Goal: Task Accomplishment & Management: Use online tool/utility

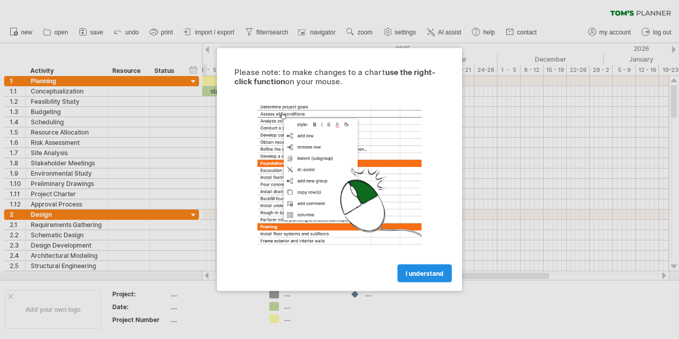
click at [423, 267] on link "I understand" at bounding box center [425, 273] width 54 height 18
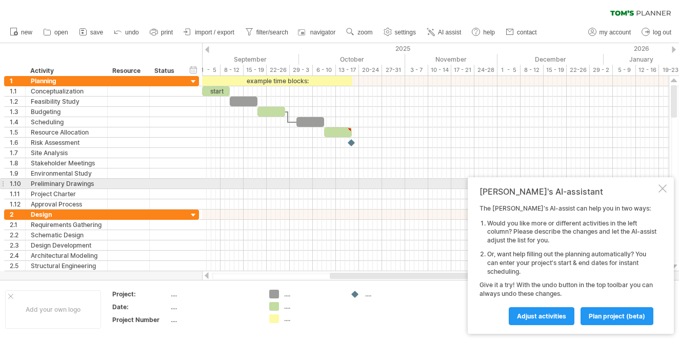
click at [664, 186] on div "[PERSON_NAME]'s AI-assistant The [PERSON_NAME]'s AI-assist can help you in two …" at bounding box center [571, 255] width 206 height 157
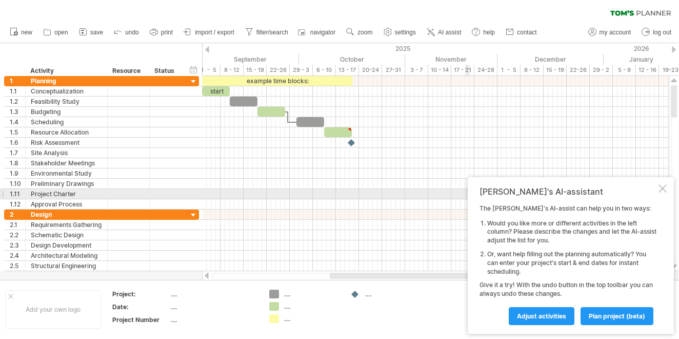
click at [662, 190] on div at bounding box center [663, 188] width 8 height 8
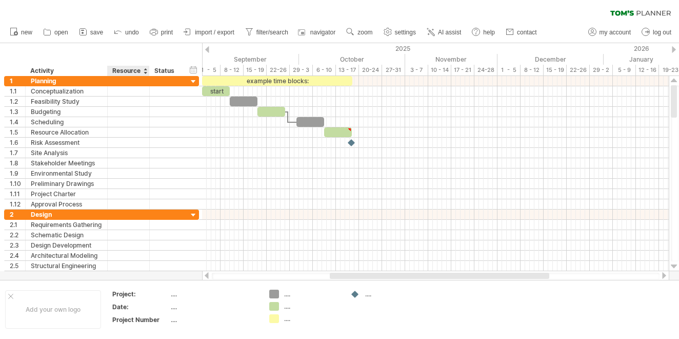
click at [143, 71] on div "Resource" at bounding box center [127, 71] width 31 height 10
click at [144, 68] on div at bounding box center [145, 71] width 4 height 10
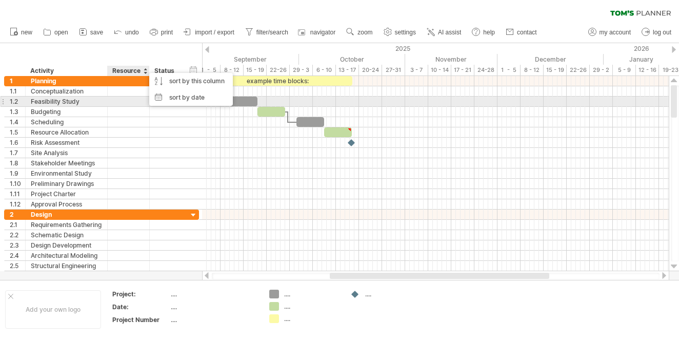
click at [127, 106] on div "**********" at bounding box center [101, 101] width 195 height 10
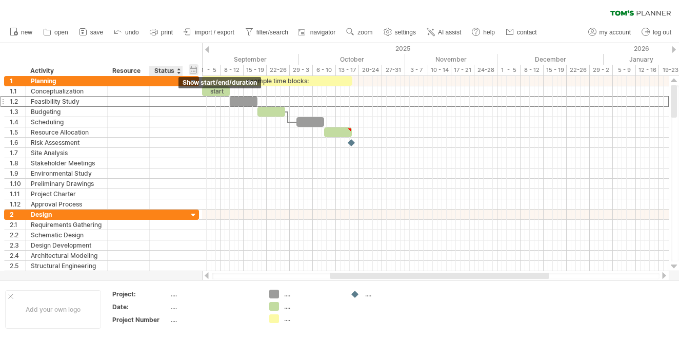
click at [195, 69] on div "hide start/end/duration show start/end/duration" at bounding box center [194, 69] width 10 height 11
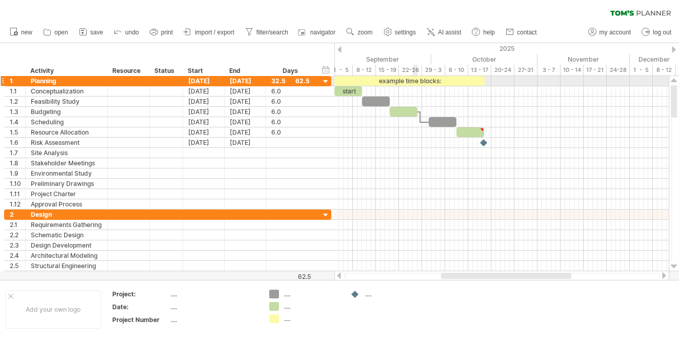
click at [414, 80] on div "example time blocks:" at bounding box center [410, 81] width 150 height 10
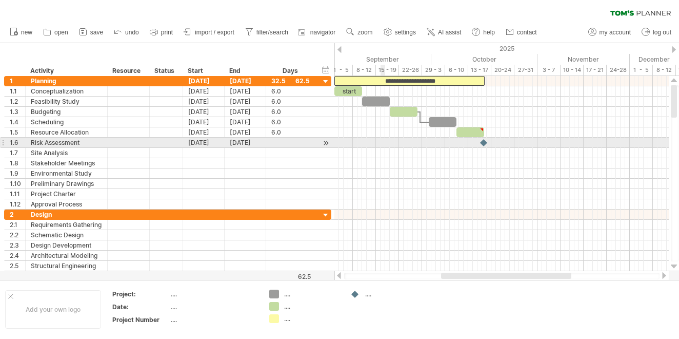
click at [382, 144] on div at bounding box center [502, 143] width 335 height 10
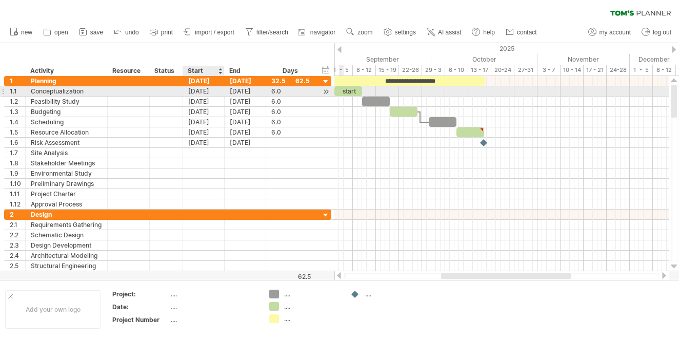
click at [209, 92] on div "[DATE]" at bounding box center [204, 91] width 42 height 10
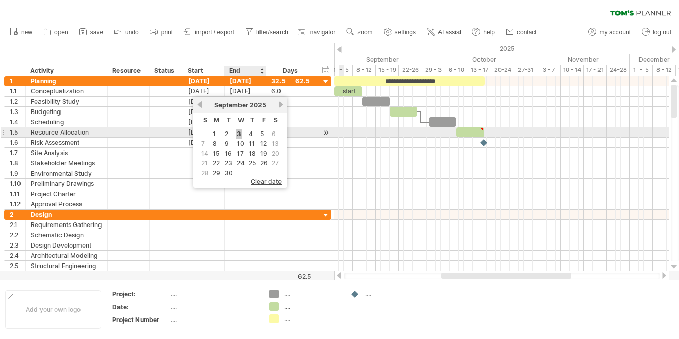
click at [240, 132] on link "3" at bounding box center [239, 134] width 6 height 10
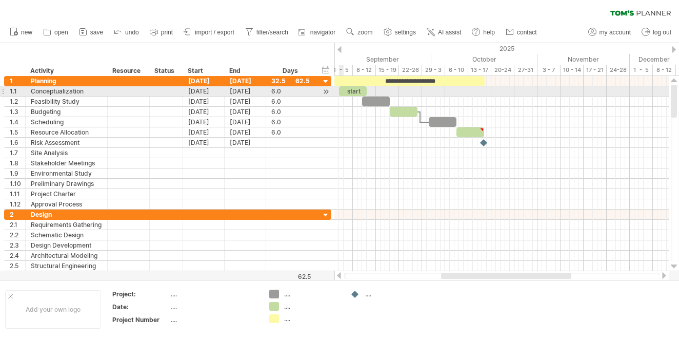
click at [3, 90] on div at bounding box center [3, 91] width 4 height 11
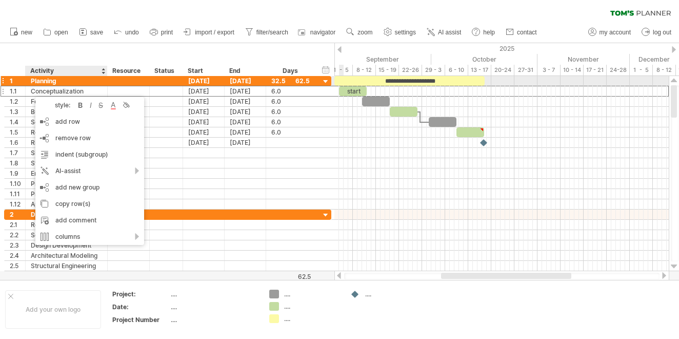
click at [34, 77] on div "Planning" at bounding box center [66, 81] width 71 height 10
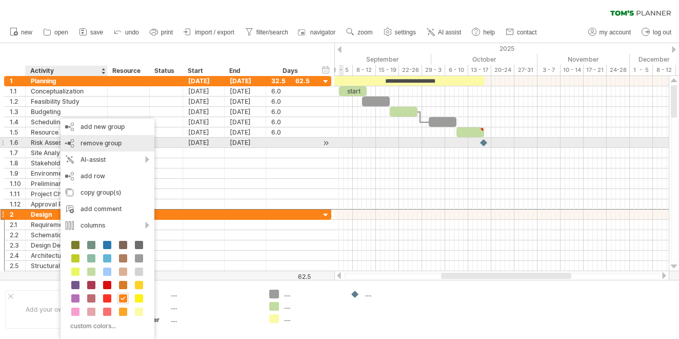
click at [123, 145] on div "remove group remove selected groups" at bounding box center [108, 143] width 94 height 16
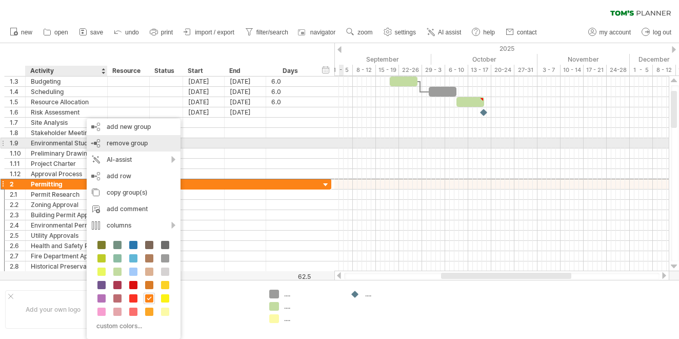
click at [147, 142] on span "remove group" at bounding box center [127, 143] width 41 height 8
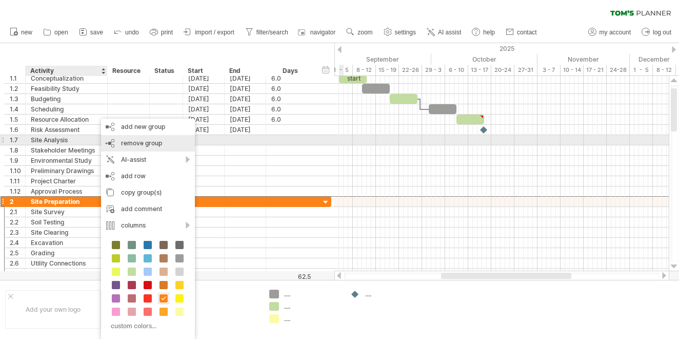
click at [158, 143] on span "remove group" at bounding box center [141, 143] width 41 height 8
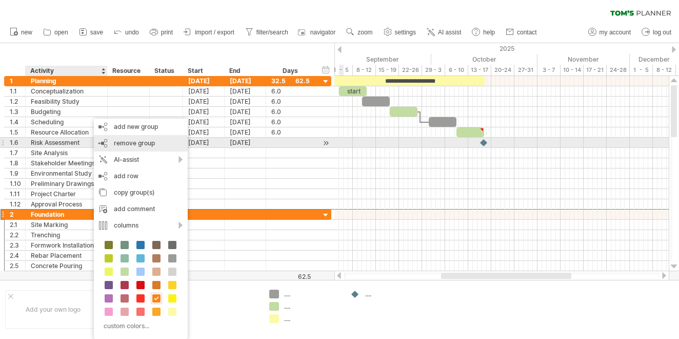
click at [151, 146] on span "remove group" at bounding box center [134, 143] width 41 height 8
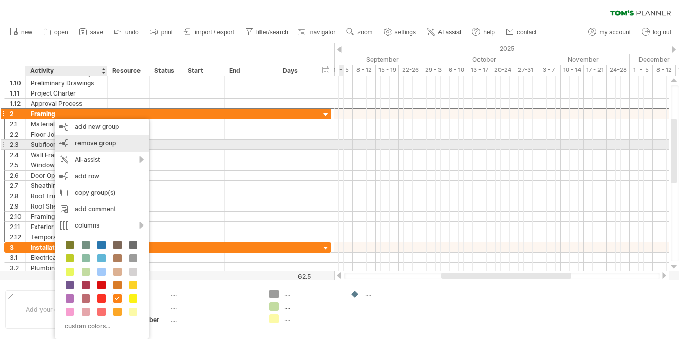
click at [116, 144] on div "remove group remove selected groups" at bounding box center [102, 143] width 94 height 16
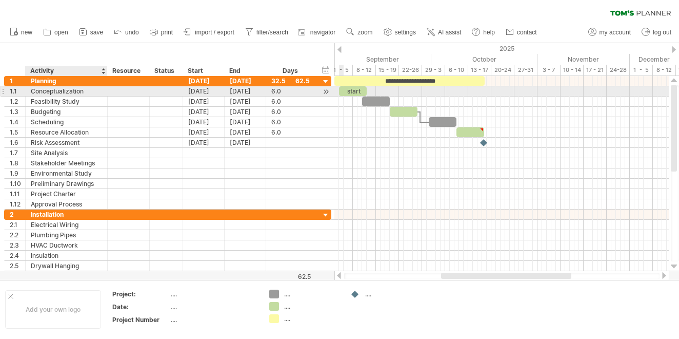
click at [64, 89] on div "Conceptualization" at bounding box center [66, 91] width 71 height 10
type input "**********"
click at [91, 91] on div "SuConceptualization" at bounding box center [66, 91] width 71 height 10
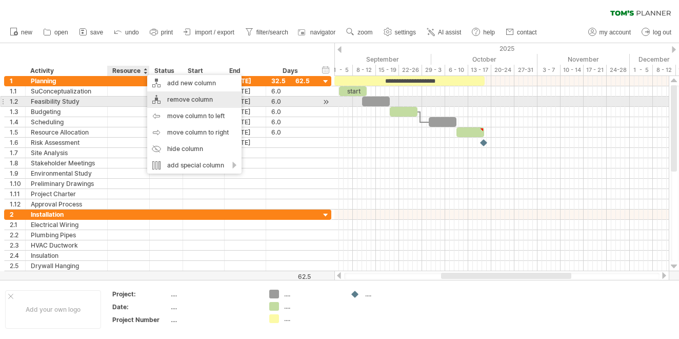
click at [187, 102] on div "remove column" at bounding box center [194, 99] width 94 height 16
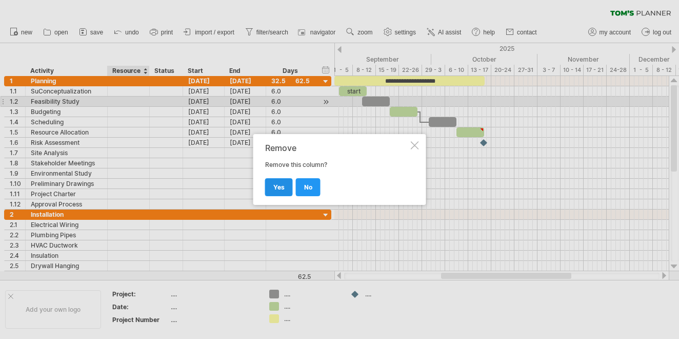
click at [281, 183] on link "yes" at bounding box center [279, 187] width 28 height 18
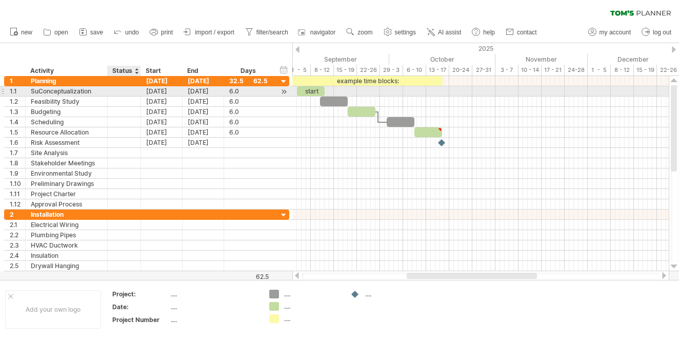
click at [130, 93] on div at bounding box center [124, 91] width 23 height 10
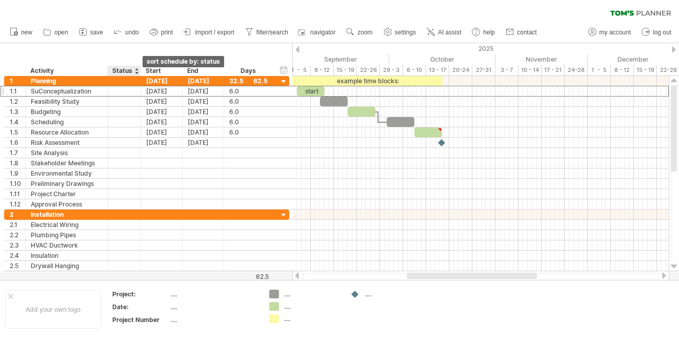
click at [138, 66] on div at bounding box center [136, 71] width 4 height 10
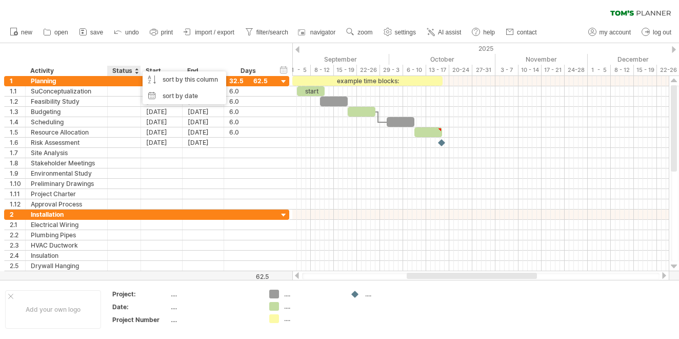
click at [111, 69] on div "****** Status" at bounding box center [123, 71] width 33 height 10
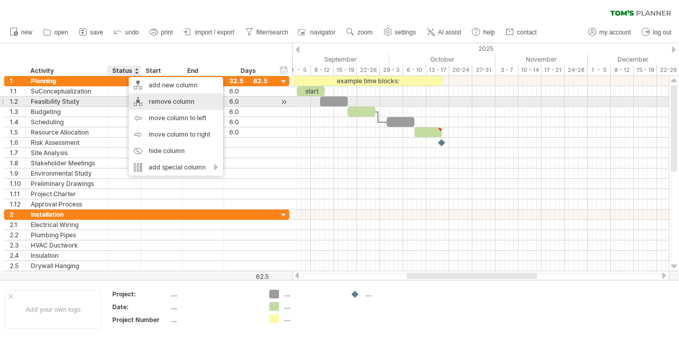
click at [159, 98] on div "remove column" at bounding box center [176, 101] width 94 height 16
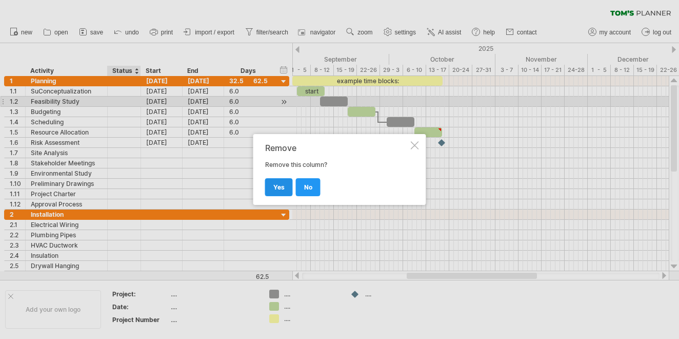
click at [277, 184] on span "yes" at bounding box center [279, 187] width 11 height 8
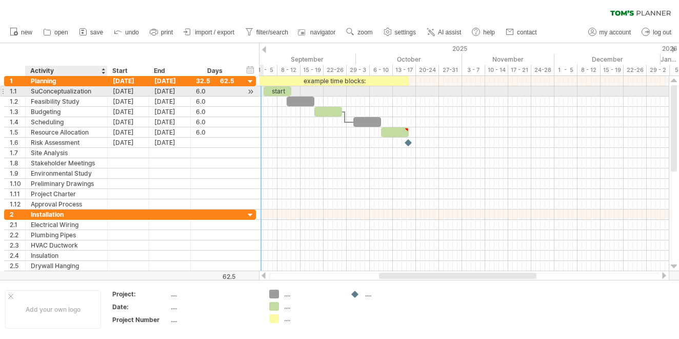
click at [75, 91] on div "SuConceptualization" at bounding box center [66, 91] width 71 height 10
click at [75, 91] on input "**********" at bounding box center [66, 91] width 71 height 10
type input "**********"
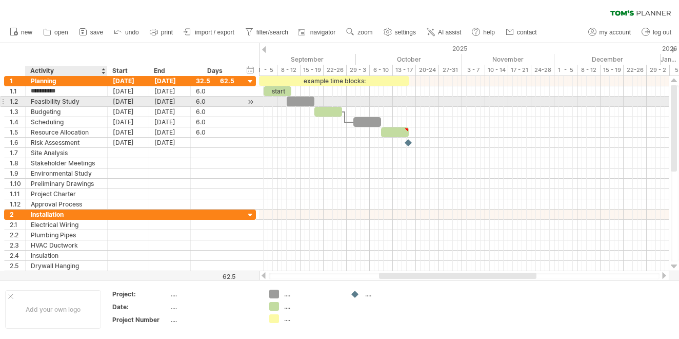
click at [73, 100] on div "Feasibility Study" at bounding box center [66, 101] width 71 height 10
type input "*"
type input "**********"
click at [133, 101] on div "[DATE]" at bounding box center [129, 101] width 42 height 10
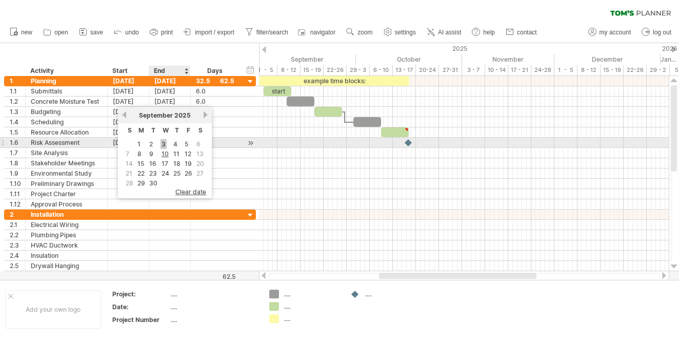
click at [162, 146] on link "3" at bounding box center [164, 144] width 6 height 10
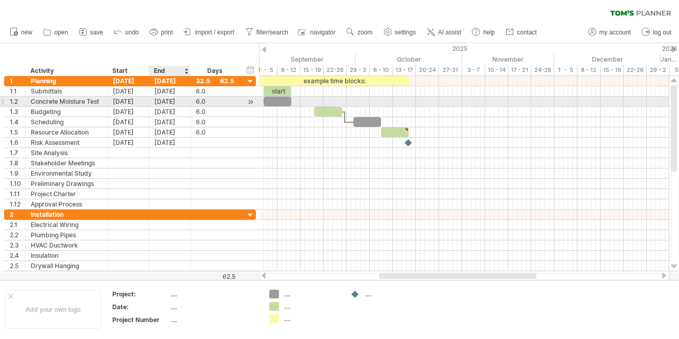
click at [168, 101] on div "[DATE]" at bounding box center [170, 101] width 42 height 10
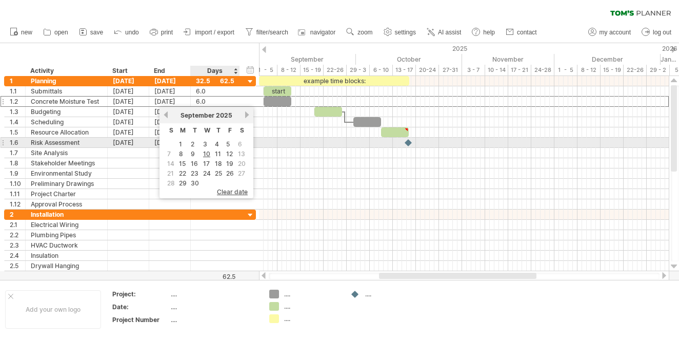
click at [241, 144] on span "6" at bounding box center [240, 144] width 6 height 10
click at [229, 143] on link "5" at bounding box center [228, 144] width 6 height 10
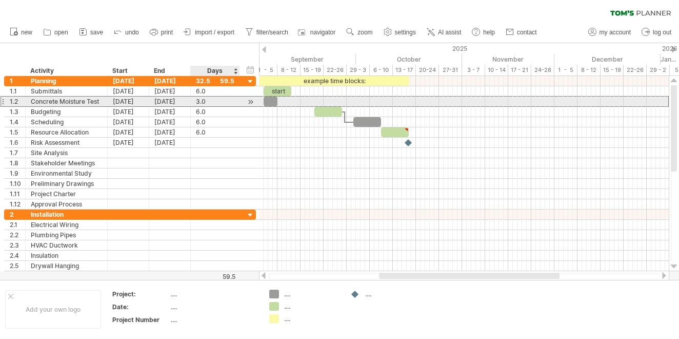
click at [250, 101] on div at bounding box center [251, 101] width 10 height 11
click at [172, 103] on div "[DATE]" at bounding box center [170, 101] width 42 height 10
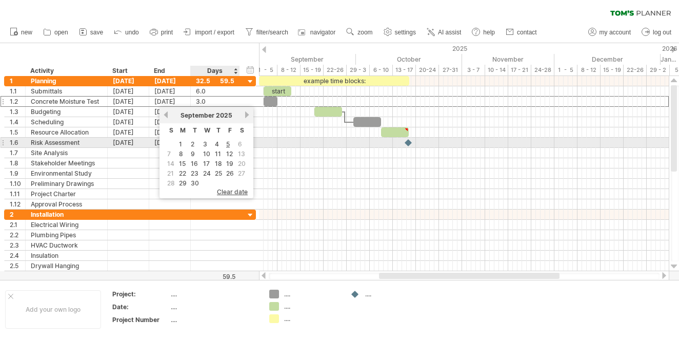
click at [239, 144] on span "6" at bounding box center [240, 144] width 6 height 10
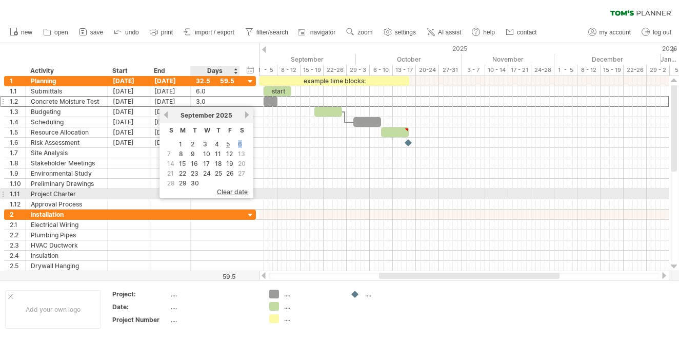
click at [234, 191] on span "clear date" at bounding box center [232, 192] width 31 height 8
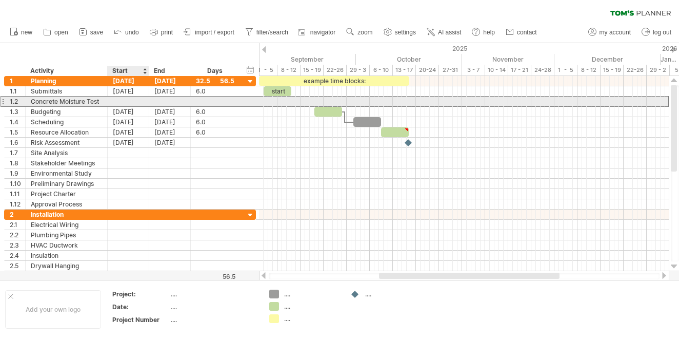
click at [124, 101] on div at bounding box center [129, 101] width 42 height 10
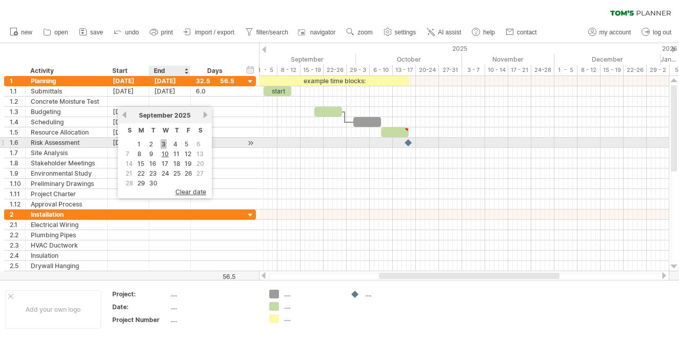
click at [162, 143] on link "3" at bounding box center [164, 144] width 6 height 10
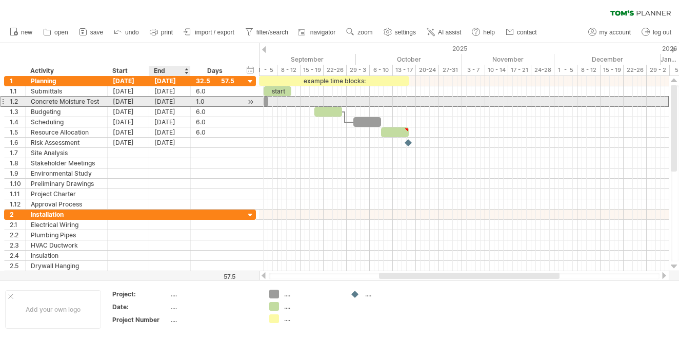
click at [174, 101] on div "[DATE]" at bounding box center [170, 101] width 42 height 10
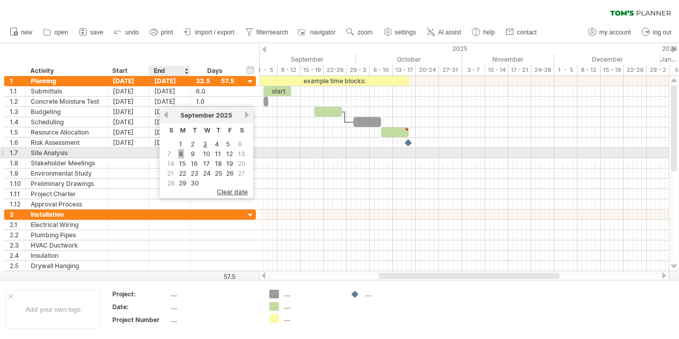
click at [180, 154] on link "8" at bounding box center [181, 154] width 6 height 10
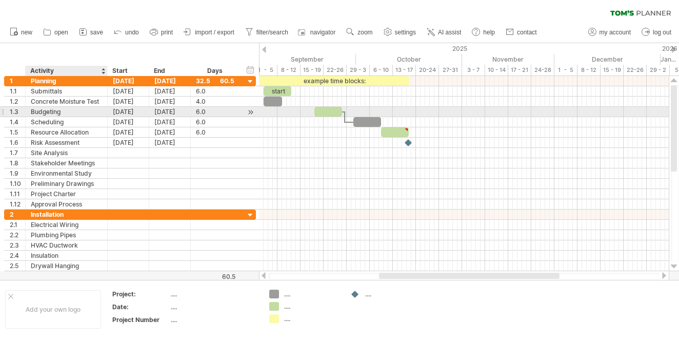
click at [46, 113] on div "Budgeting" at bounding box center [66, 112] width 71 height 10
type input "**********"
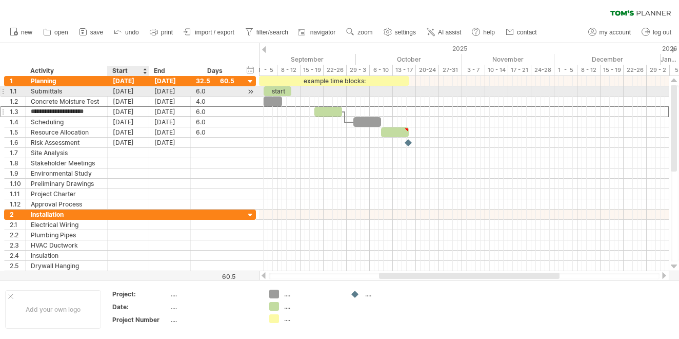
click at [136, 92] on div "[DATE]" at bounding box center [129, 91] width 42 height 10
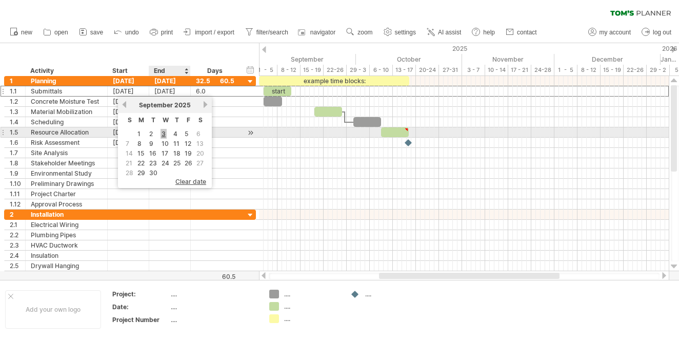
click at [162, 134] on link "3" at bounding box center [164, 134] width 6 height 10
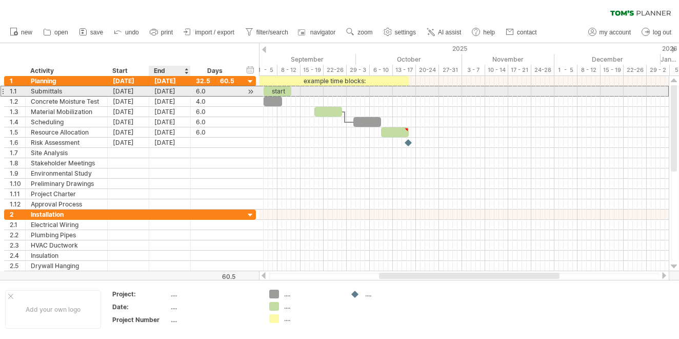
click at [170, 92] on div "[DATE]" at bounding box center [170, 91] width 42 height 10
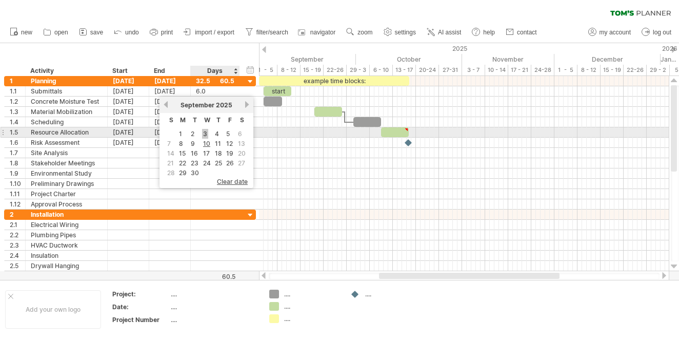
click at [204, 134] on link "3" at bounding box center [205, 134] width 6 height 10
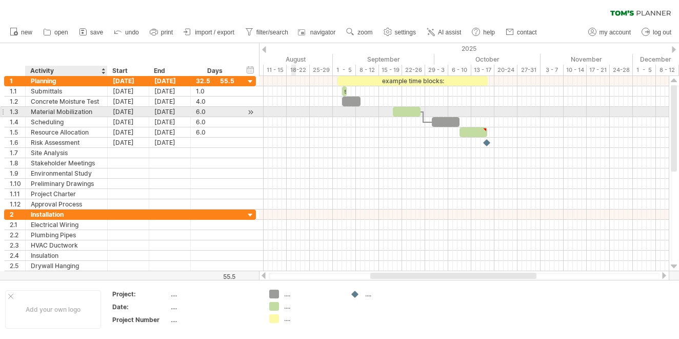
click at [60, 112] on div "Material Mobilization" at bounding box center [66, 112] width 71 height 10
click at [0, 0] on input "**********" at bounding box center [0, 0] width 0 height 0
click at [126, 111] on div "[DATE]" at bounding box center [129, 112] width 42 height 10
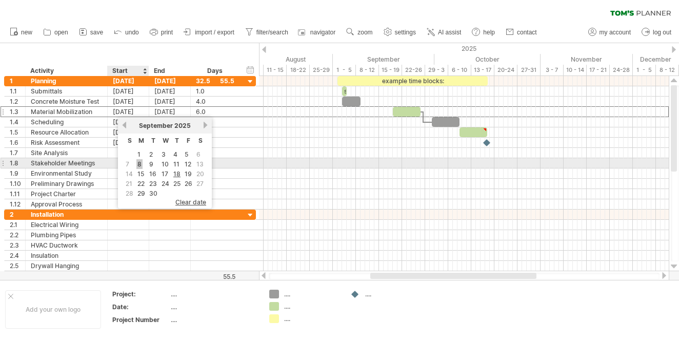
click at [140, 164] on link "8" at bounding box center [139, 164] width 6 height 10
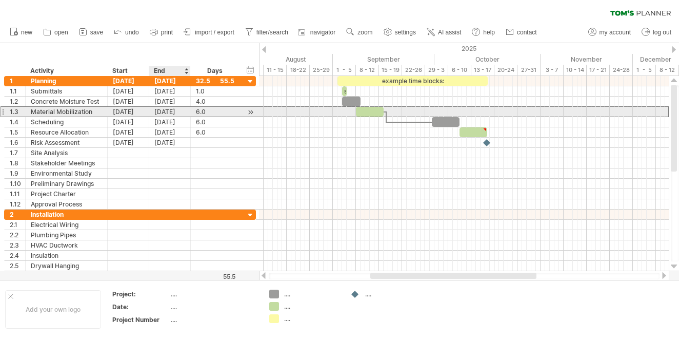
click at [168, 111] on div "[DATE]" at bounding box center [170, 112] width 42 height 10
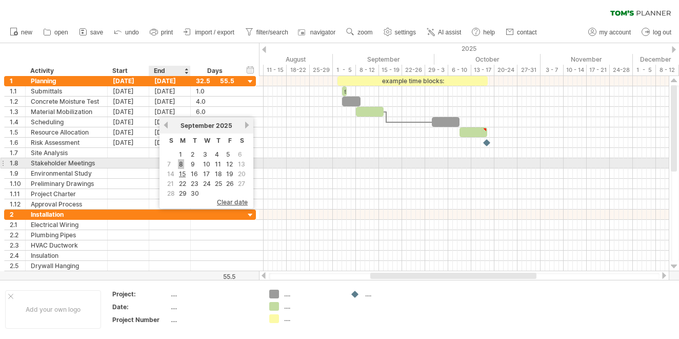
click at [181, 166] on link "8" at bounding box center [181, 164] width 6 height 10
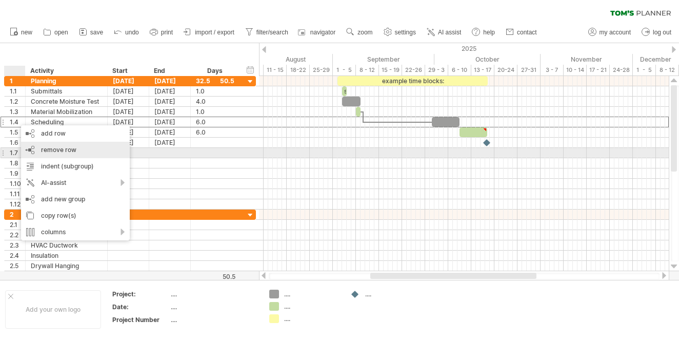
click at [69, 153] on span "remove row" at bounding box center [58, 150] width 35 height 8
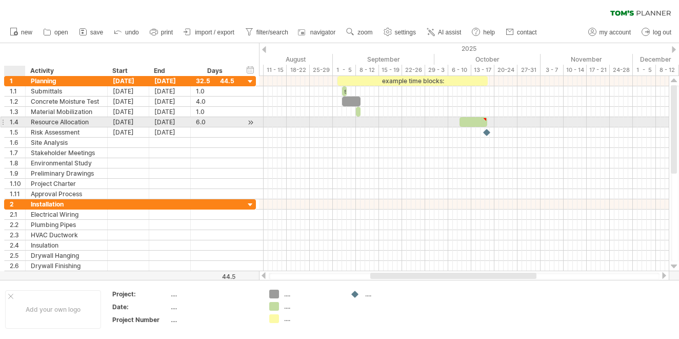
click at [15, 120] on div "1.4" at bounding box center [17, 122] width 15 height 10
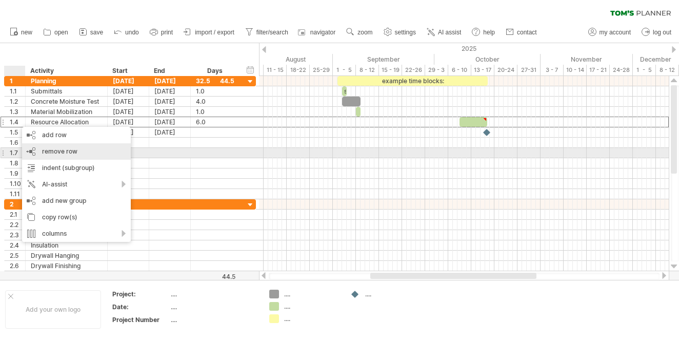
click at [59, 151] on span "remove row" at bounding box center [59, 151] width 35 height 8
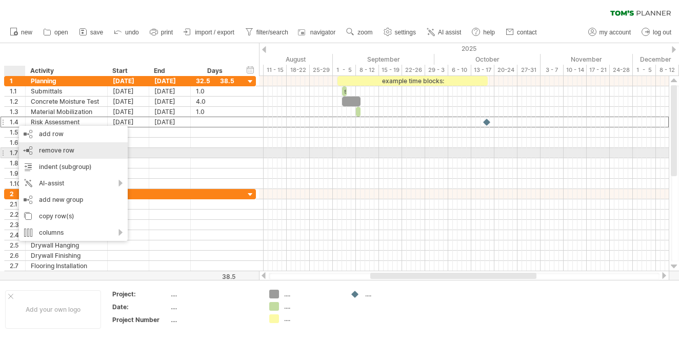
click at [41, 148] on span "remove row" at bounding box center [56, 150] width 35 height 8
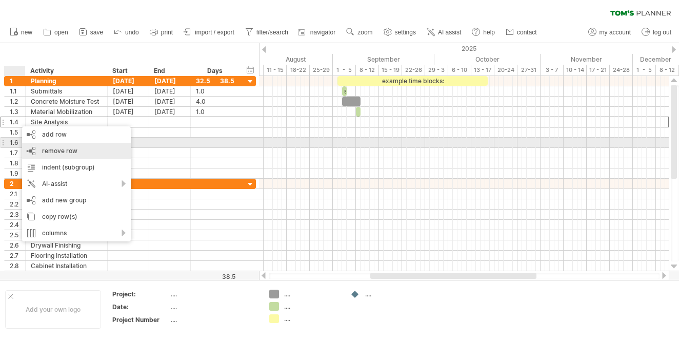
click at [45, 146] on div "remove row remove selected rows" at bounding box center [76, 151] width 109 height 16
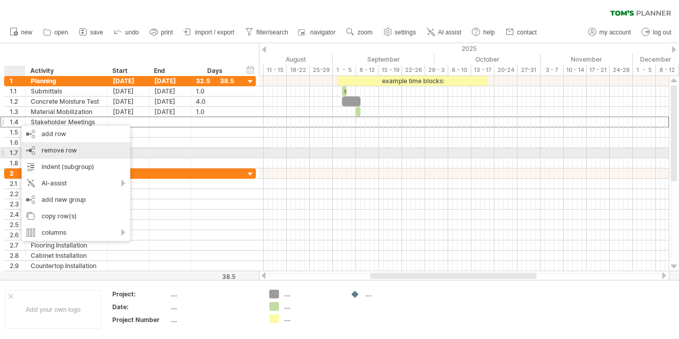
click at [50, 149] on span "remove row" at bounding box center [59, 150] width 35 height 8
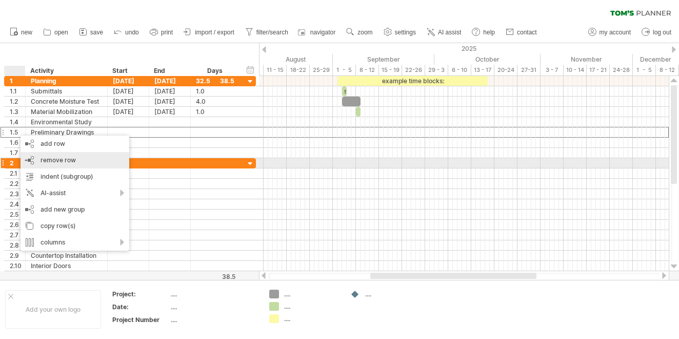
click at [64, 160] on span "remove row" at bounding box center [58, 160] width 35 height 8
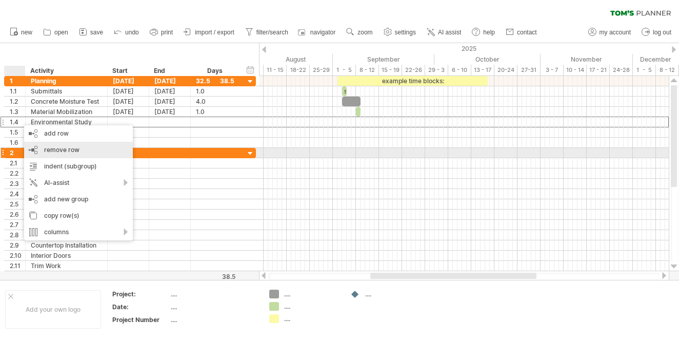
click at [76, 151] on span "remove row" at bounding box center [61, 150] width 35 height 8
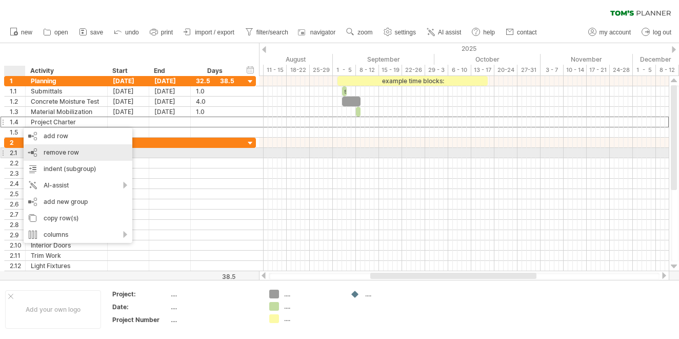
click at [54, 149] on span "remove row" at bounding box center [61, 152] width 35 height 8
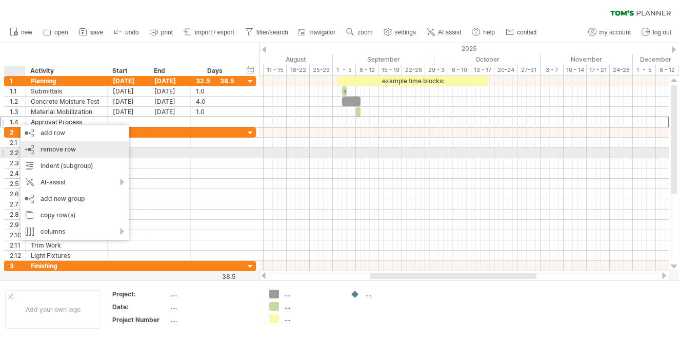
click at [62, 151] on span "remove row" at bounding box center [58, 149] width 35 height 8
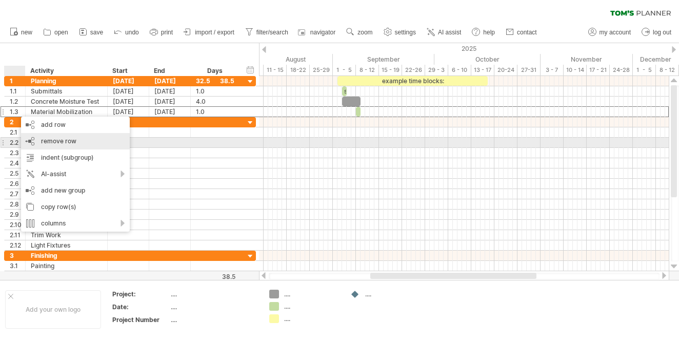
click at [70, 140] on span "remove row" at bounding box center [58, 141] width 35 height 8
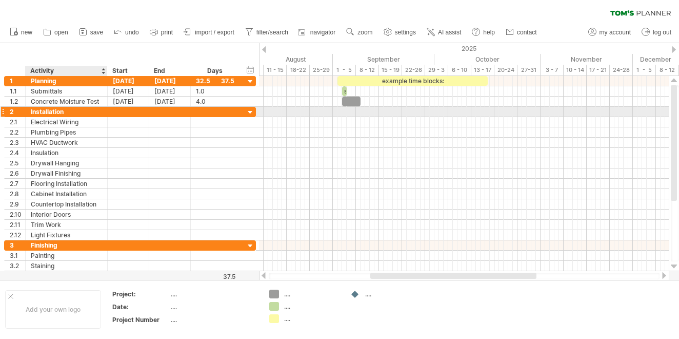
click at [43, 110] on div "Installation" at bounding box center [66, 112] width 71 height 10
click at [97, 111] on div "DemolitionInstallation" at bounding box center [66, 112] width 71 height 10
click at [0, 0] on input "**********" at bounding box center [0, 0] width 0 height 0
type input "**********"
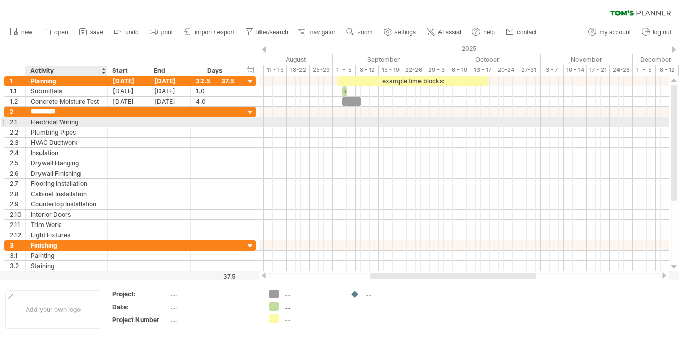
click at [61, 121] on div "Electrical Wiring" at bounding box center [66, 122] width 71 height 10
drag, startPoint x: 102, startPoint y: 121, endPoint x: 92, endPoint y: 121, distance: 9.8
click at [92, 121] on div "**********" at bounding box center [67, 122] width 82 height 10
type input "**********"
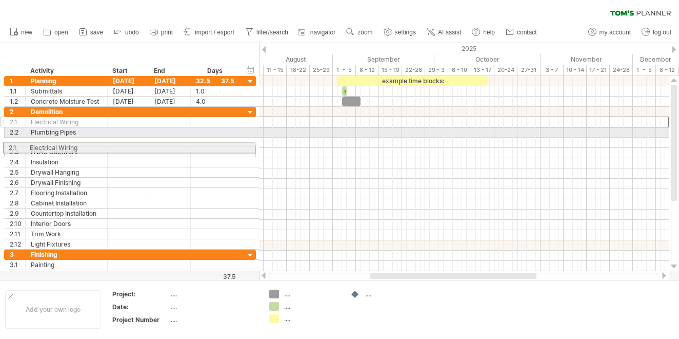
drag, startPoint x: 5, startPoint y: 121, endPoint x: 1, endPoint y: 146, distance: 25.0
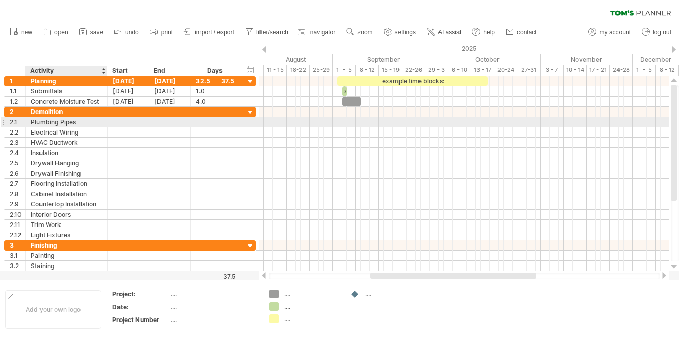
click at [45, 121] on div "Plumbing Pipes" at bounding box center [66, 122] width 71 height 10
click at [45, 121] on input "**********" at bounding box center [66, 122] width 71 height 10
click at [76, 119] on div "Plumbing Pipes" at bounding box center [66, 122] width 71 height 10
click at [0, 0] on input "**********" at bounding box center [0, 0] width 0 height 0
type input "*"
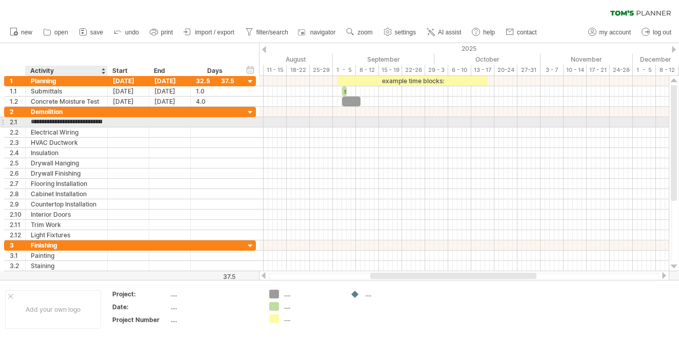
type input "**********"
type input "*"
type input "**********"
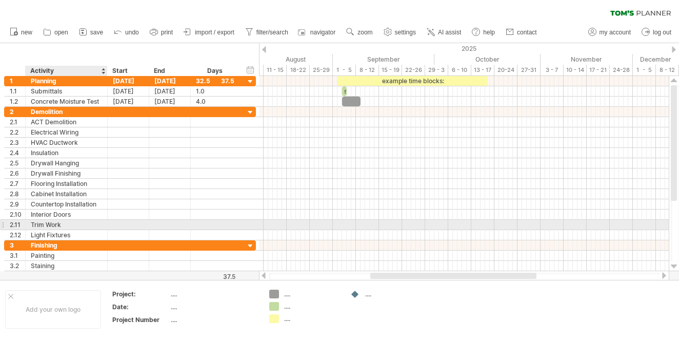
click at [73, 221] on div "Trim Work" at bounding box center [66, 225] width 71 height 10
type input "**********"
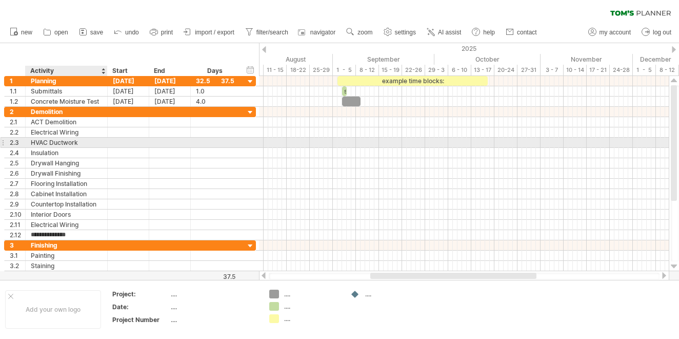
click at [55, 143] on div "HVAC Ductwork" at bounding box center [66, 143] width 71 height 10
click at [0, 0] on input "**********" at bounding box center [0, 0] width 0 height 0
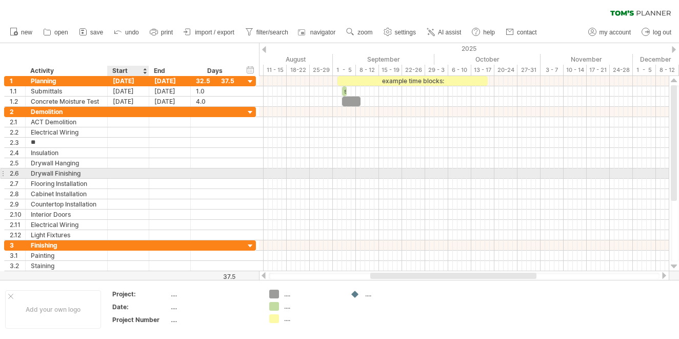
type input "*"
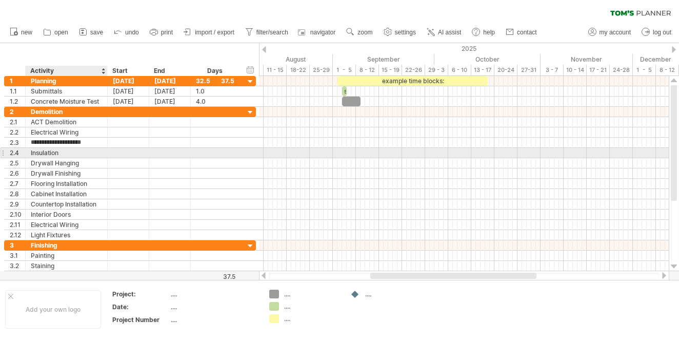
type input "**********"
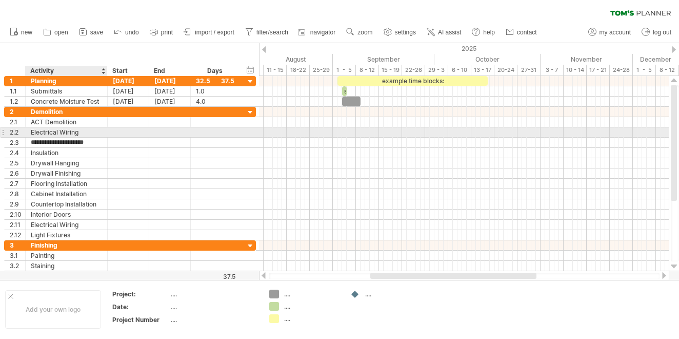
click at [63, 132] on div "Electrical Wiring" at bounding box center [66, 132] width 71 height 10
click at [94, 134] on div "CaAElectrical Wiring" at bounding box center [66, 132] width 71 height 10
click at [89, 133] on input "**********" at bounding box center [66, 132] width 71 height 10
type input "**********"
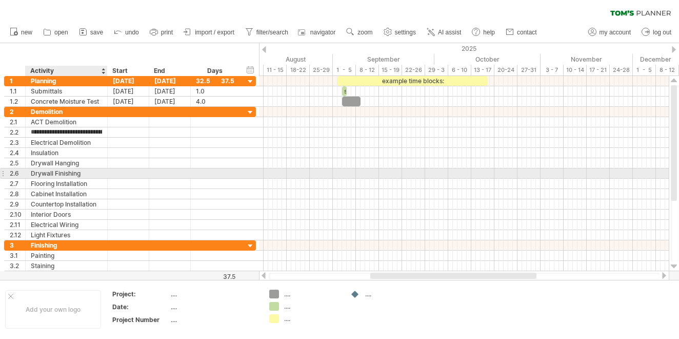
click at [107, 172] on div at bounding box center [106, 173] width 5 height 10
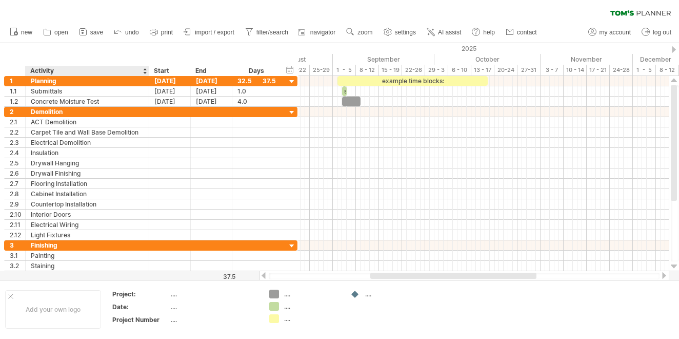
drag, startPoint x: 105, startPoint y: 71, endPoint x: 147, endPoint y: 65, distance: 42.0
click at [147, 65] on div "hide start/end/duration show start/end/duration ******** Activity Start End Days" at bounding box center [149, 59] width 299 height 33
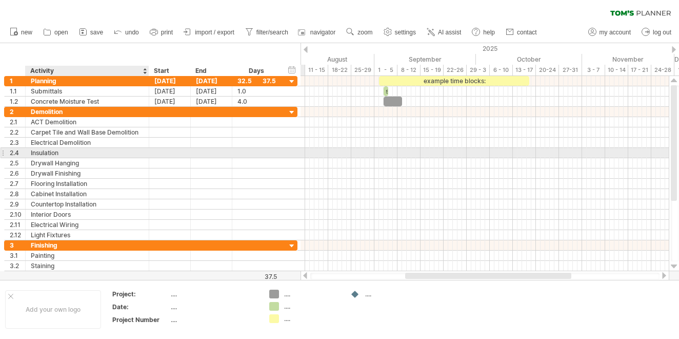
click at [43, 151] on div "Insulation" at bounding box center [87, 153] width 113 height 10
click at [43, 151] on input "**********" at bounding box center [87, 153] width 113 height 10
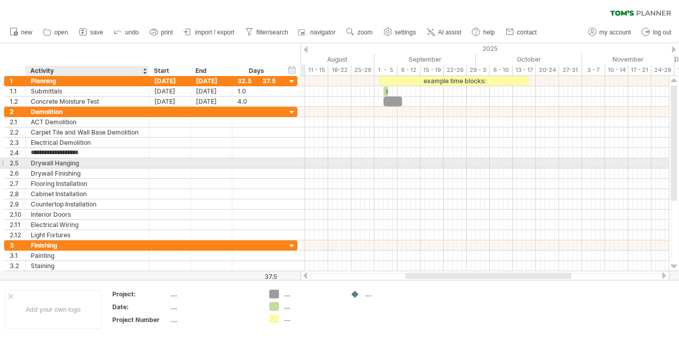
type input "**********"
click at [46, 164] on div "Drywall Hanging" at bounding box center [87, 163] width 113 height 10
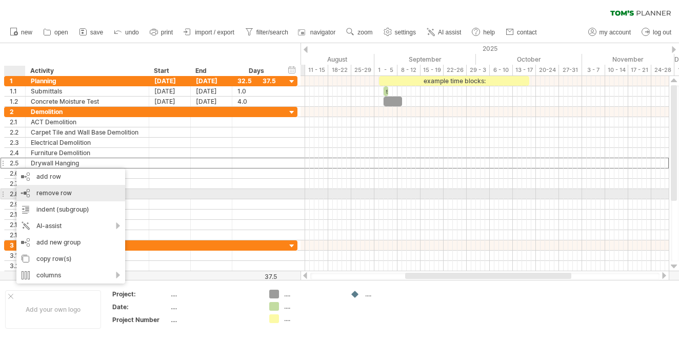
click at [57, 197] on div "remove row remove selected rows" at bounding box center [70, 193] width 109 height 16
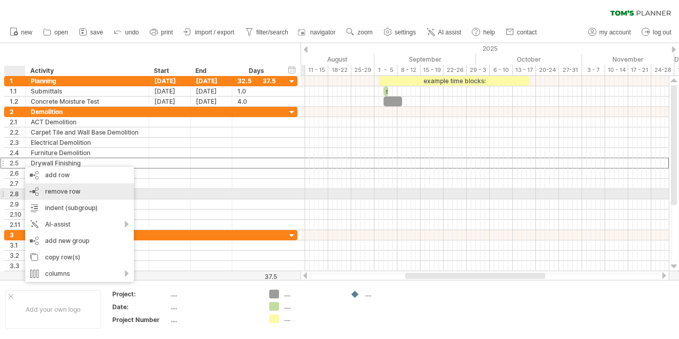
click at [56, 194] on span "remove row" at bounding box center [62, 191] width 35 height 8
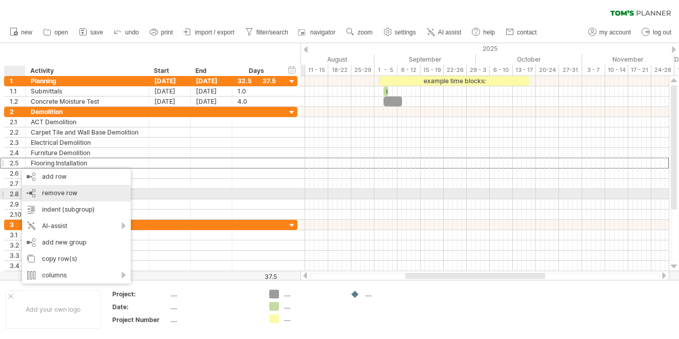
click at [51, 190] on span "remove row" at bounding box center [59, 193] width 35 height 8
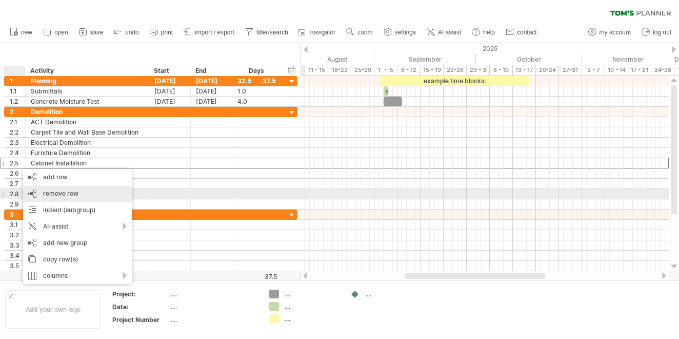
click at [57, 193] on span "remove row" at bounding box center [60, 193] width 35 height 8
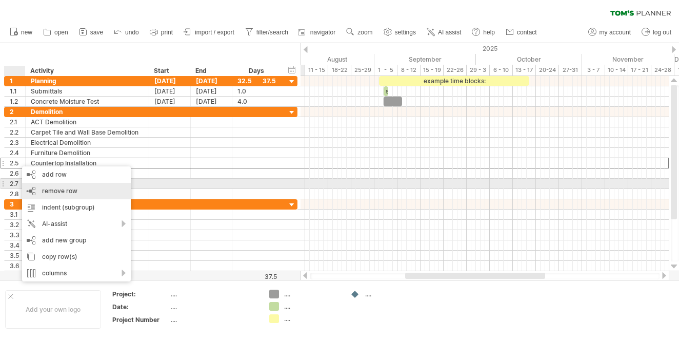
click at [50, 184] on div "remove row remove selected rows" at bounding box center [76, 191] width 109 height 16
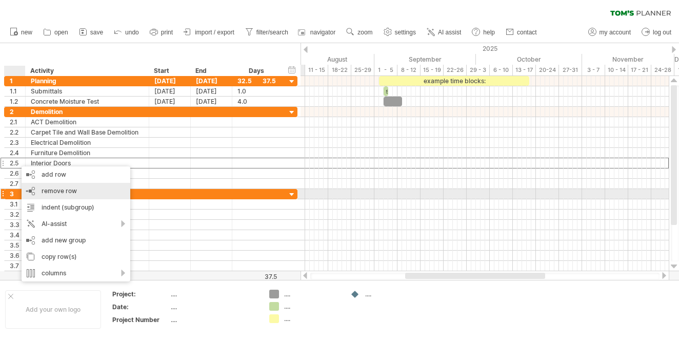
click at [58, 192] on span "remove row" at bounding box center [59, 191] width 35 height 8
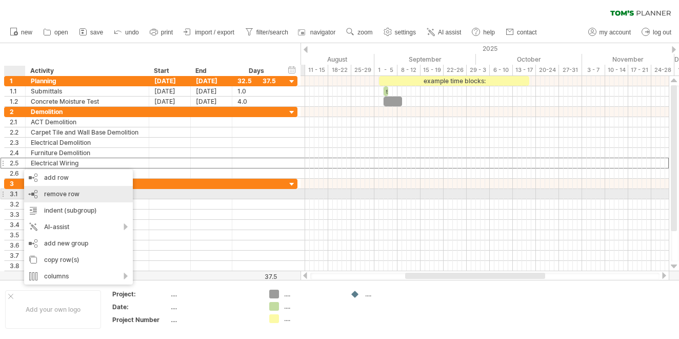
click at [55, 191] on span "remove row" at bounding box center [61, 194] width 35 height 8
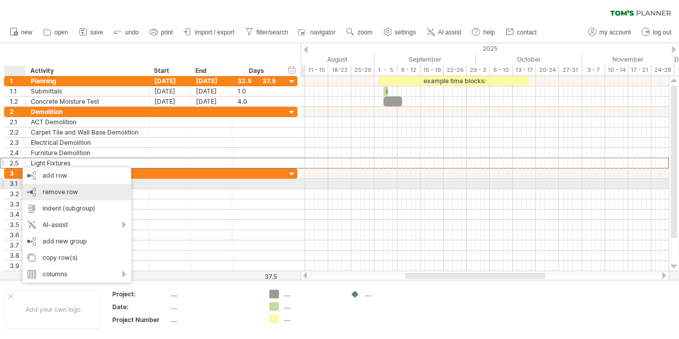
click at [68, 187] on div "remove row remove selected rows" at bounding box center [77, 192] width 109 height 16
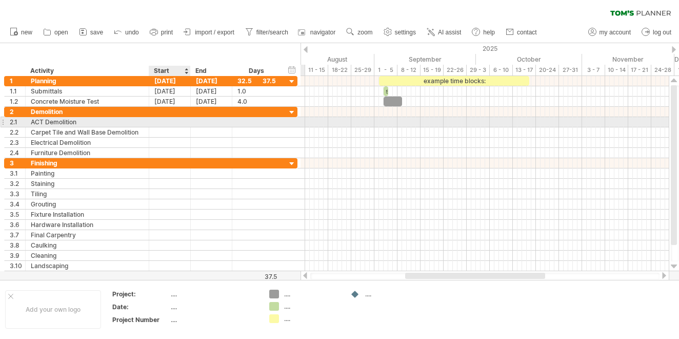
click at [179, 120] on div at bounding box center [170, 122] width 42 height 10
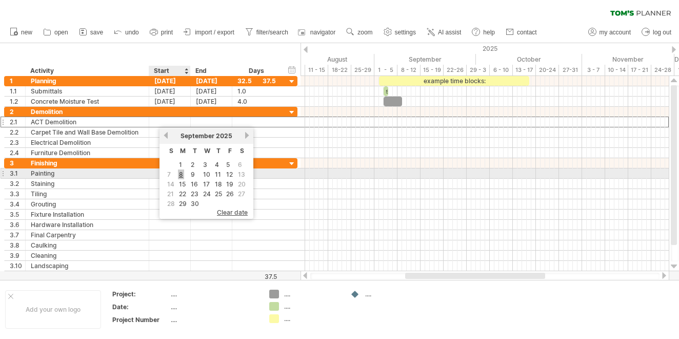
click at [183, 175] on link "8" at bounding box center [181, 174] width 6 height 10
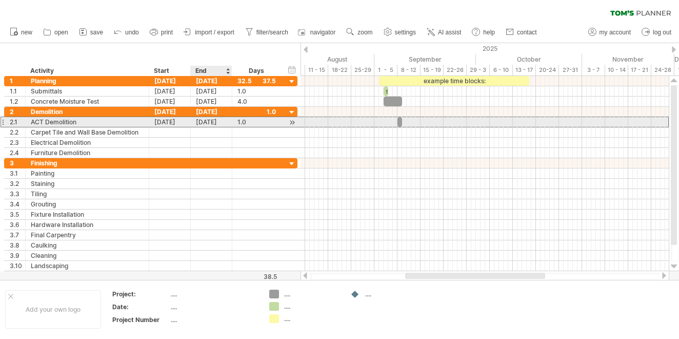
click at [210, 120] on div "[DATE]" at bounding box center [212, 122] width 42 height 10
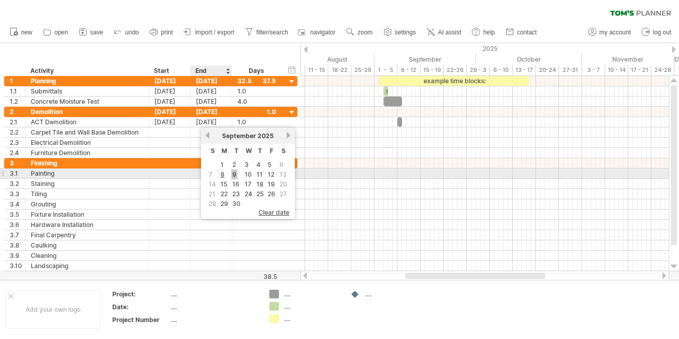
click at [236, 174] on link "9" at bounding box center [234, 174] width 6 height 10
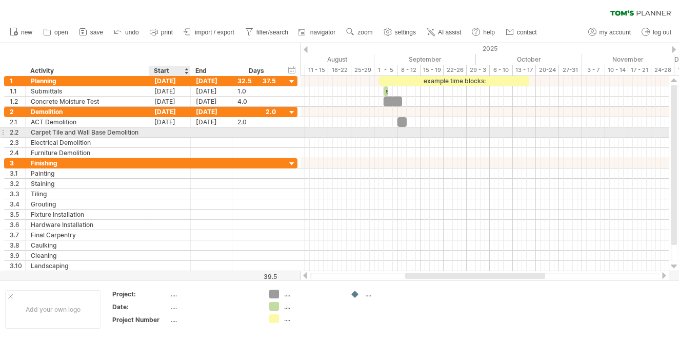
click at [167, 133] on div at bounding box center [170, 132] width 42 height 10
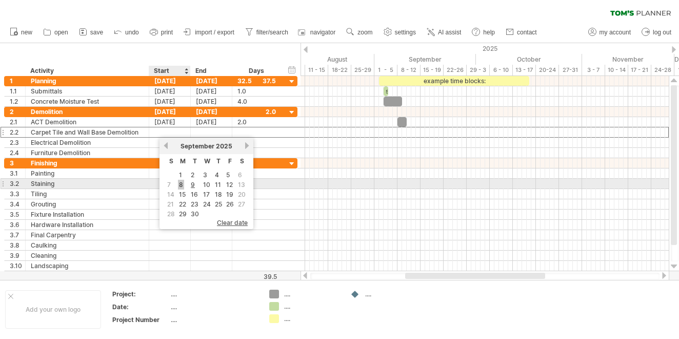
click at [180, 185] on link "8" at bounding box center [181, 185] width 6 height 10
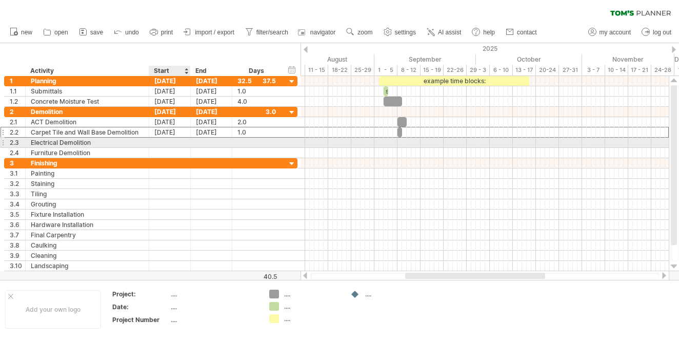
click at [168, 144] on div at bounding box center [170, 143] width 42 height 10
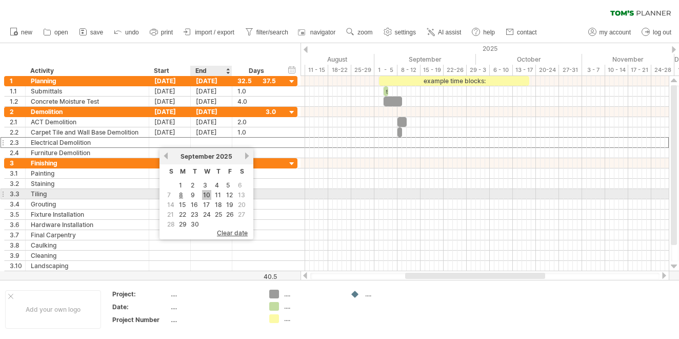
click at [207, 194] on link "10" at bounding box center [206, 195] width 9 height 10
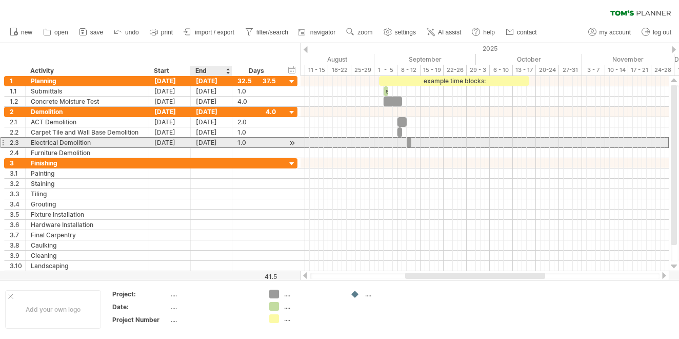
click at [214, 145] on div "[DATE]" at bounding box center [212, 143] width 42 height 10
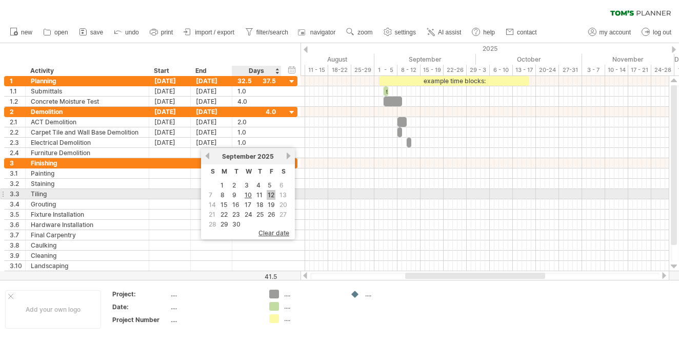
click at [270, 194] on link "12" at bounding box center [271, 195] width 9 height 10
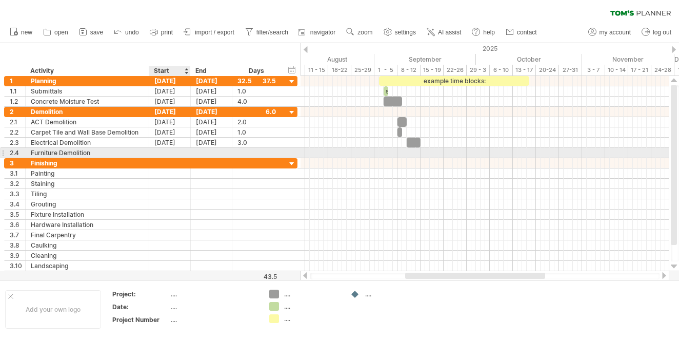
click at [165, 152] on div at bounding box center [170, 153] width 42 height 10
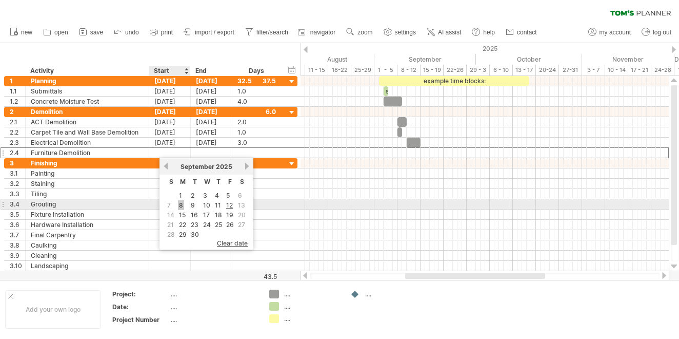
click at [182, 207] on link "8" at bounding box center [181, 205] width 6 height 10
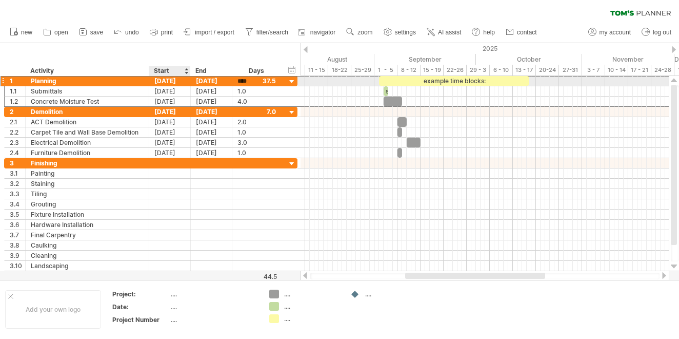
click at [176, 82] on div "[DATE]" at bounding box center [170, 81] width 42 height 10
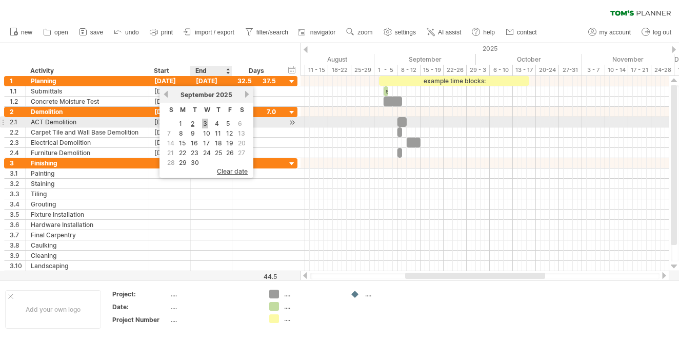
click at [206, 124] on link "3" at bounding box center [205, 124] width 6 height 10
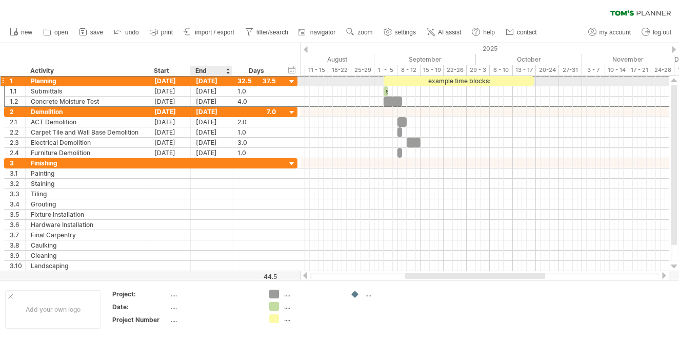
click at [211, 80] on div "[DATE]" at bounding box center [212, 81] width 42 height 10
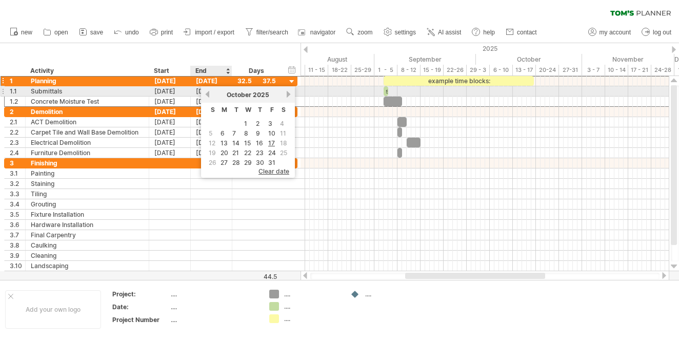
click at [206, 95] on link "previous" at bounding box center [208, 94] width 8 height 8
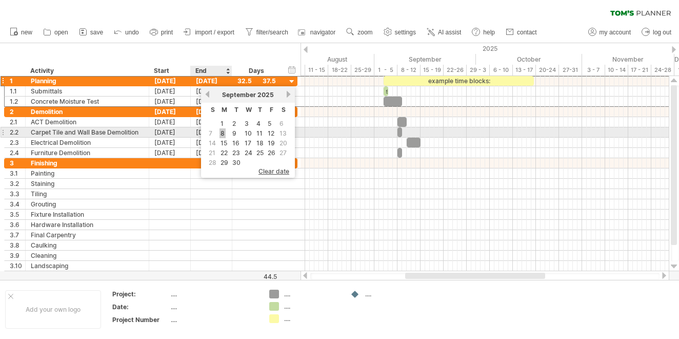
click at [222, 131] on link "8" at bounding box center [223, 133] width 6 height 10
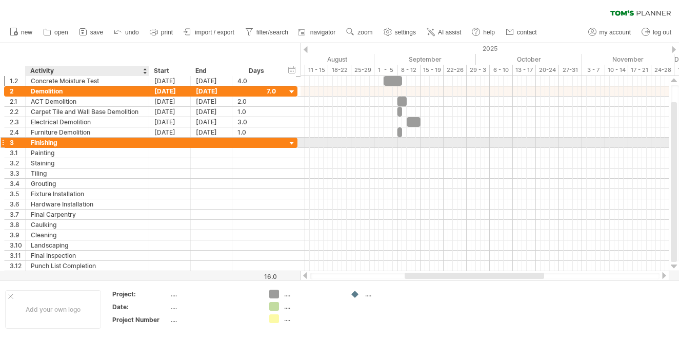
click at [51, 144] on div "Finishing" at bounding box center [87, 143] width 113 height 10
type input "**********"
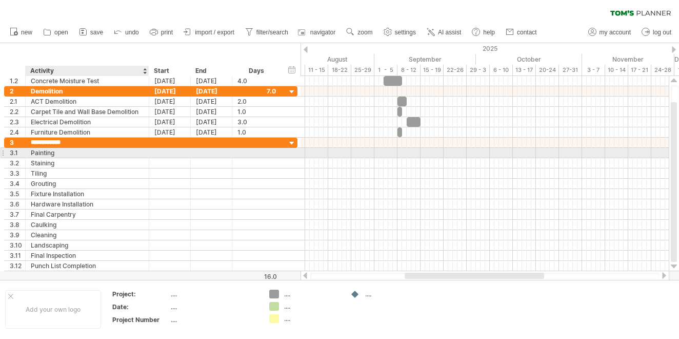
click at [58, 155] on div "Painting" at bounding box center [87, 153] width 113 height 10
click at [91, 154] on input "**********" at bounding box center [87, 153] width 113 height 10
click at [59, 152] on input "**********" at bounding box center [87, 153] width 113 height 10
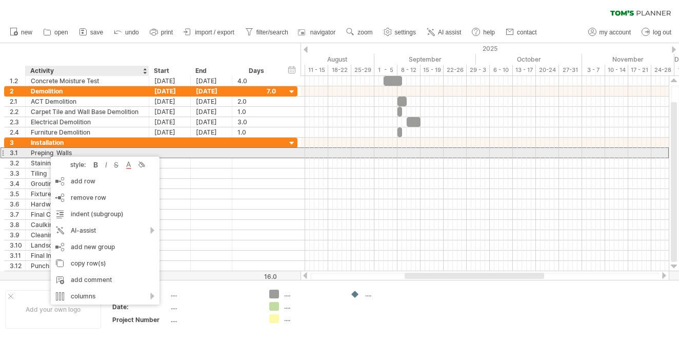
click at [46, 151] on div "Preping Walls" at bounding box center [87, 153] width 113 height 10
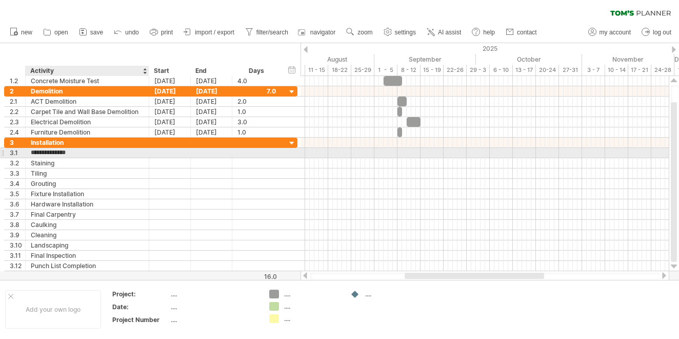
click at [42, 154] on input "**********" at bounding box center [87, 153] width 113 height 10
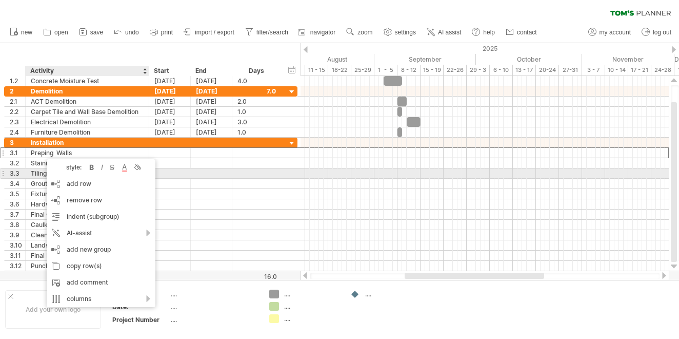
click at [40, 175] on div "Tiling" at bounding box center [87, 173] width 113 height 10
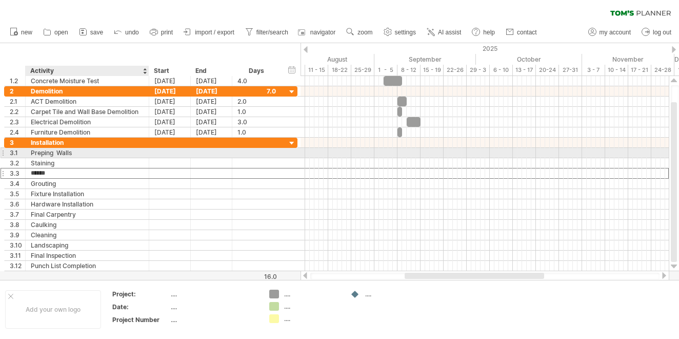
click at [53, 151] on div "Preping Walls" at bounding box center [87, 153] width 113 height 10
click at [53, 151] on input "**********" at bounding box center [87, 153] width 113 height 10
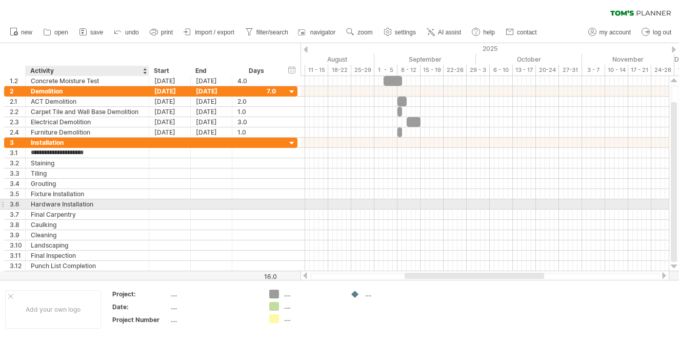
type input "**********"
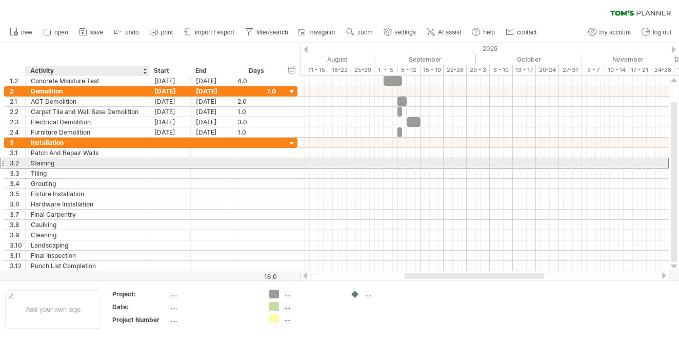
click at [52, 163] on div "Staining" at bounding box center [87, 163] width 113 height 10
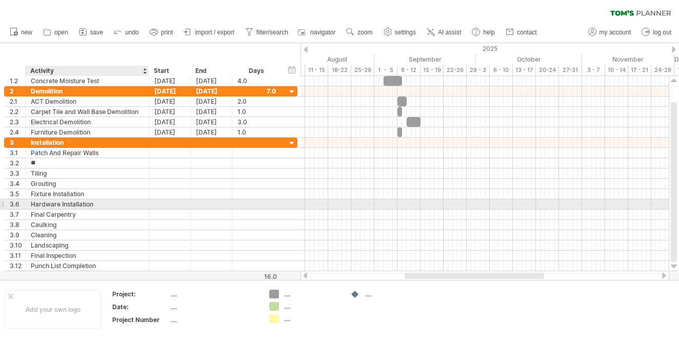
type input "*"
type input "**********"
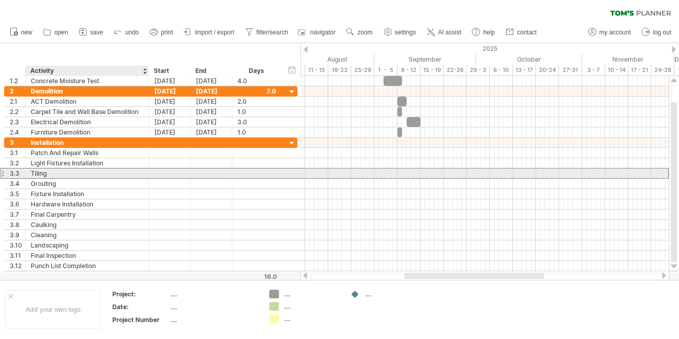
click at [68, 174] on div "Tiling" at bounding box center [87, 173] width 113 height 10
click at [59, 168] on div "Tiling" at bounding box center [87, 173] width 113 height 10
type input "*"
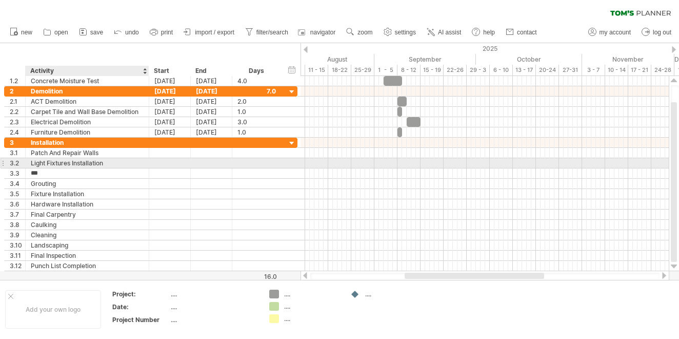
type input "**********"
click at [92, 168] on div "**********" at bounding box center [151, 163] width 294 height 10
click at [88, 165] on div "Light Fixtures Installation" at bounding box center [87, 163] width 113 height 10
click at [0, 0] on input "**********" at bounding box center [0, 0] width 0 height 0
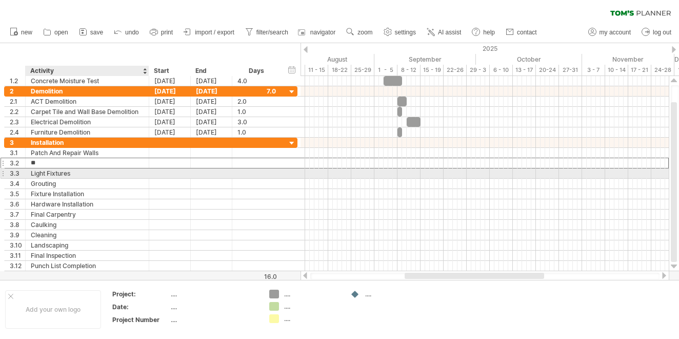
type input "*"
type input "**********"
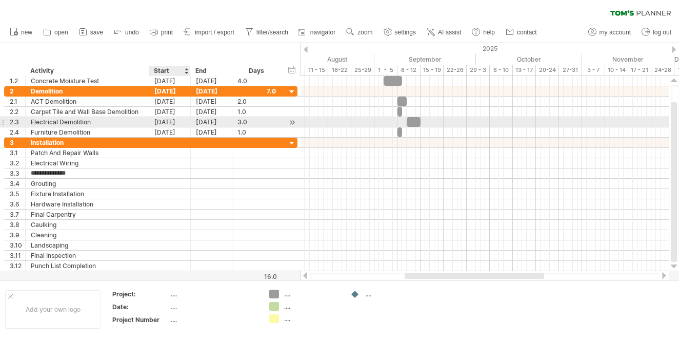
click at [174, 123] on div "[DATE]" at bounding box center [170, 122] width 42 height 10
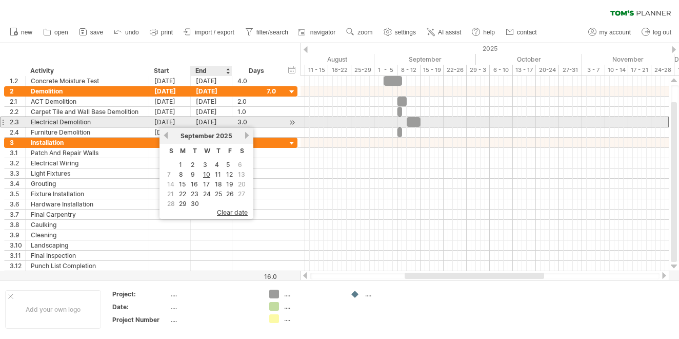
click at [218, 123] on div "[DATE]" at bounding box center [212, 122] width 42 height 10
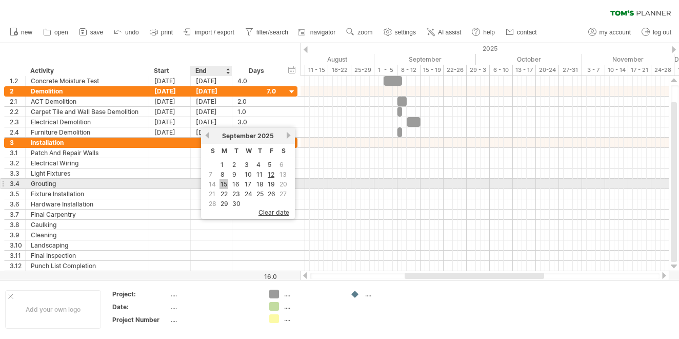
click at [223, 185] on link "15" at bounding box center [224, 184] width 9 height 10
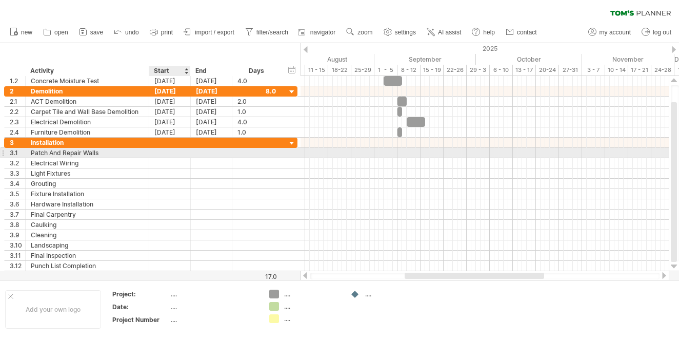
click at [170, 151] on div at bounding box center [170, 153] width 42 height 10
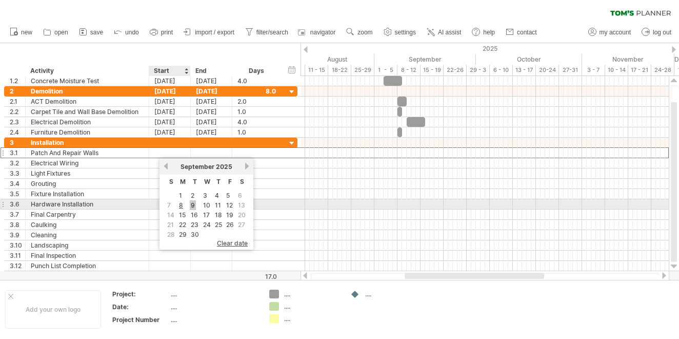
click at [194, 203] on link "9" at bounding box center [193, 205] width 6 height 10
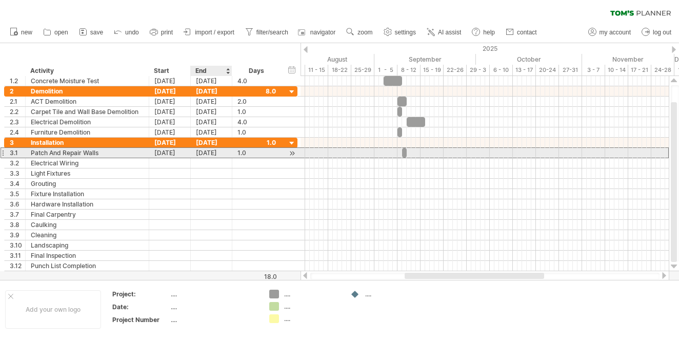
click at [213, 152] on div "[DATE]" at bounding box center [212, 153] width 42 height 10
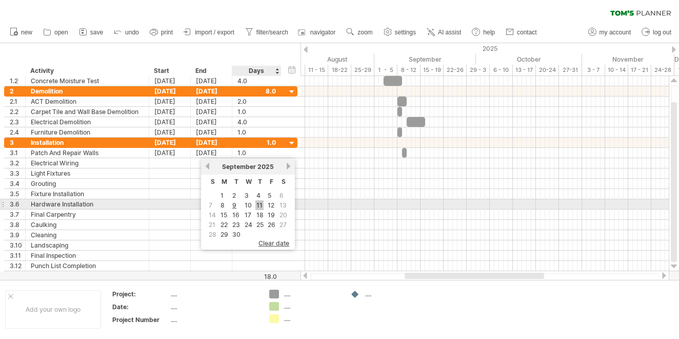
click at [258, 206] on link "11" at bounding box center [260, 205] width 8 height 10
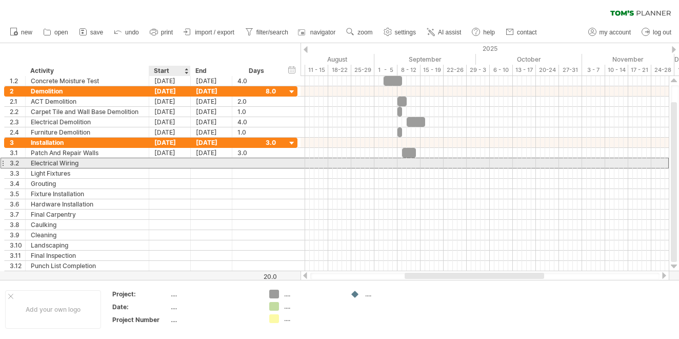
click at [168, 163] on div at bounding box center [170, 163] width 42 height 10
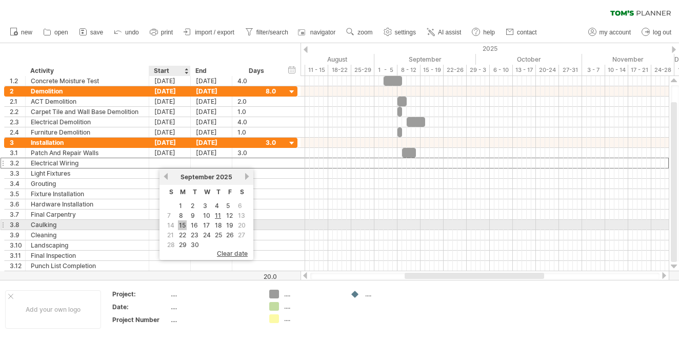
click at [180, 225] on link "15" at bounding box center [182, 225] width 9 height 10
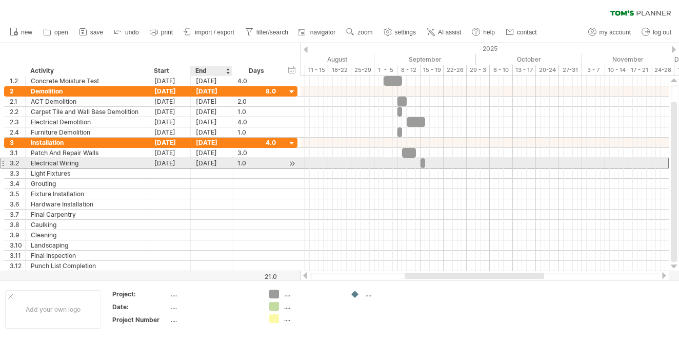
click at [213, 162] on div "[DATE]" at bounding box center [212, 163] width 42 height 10
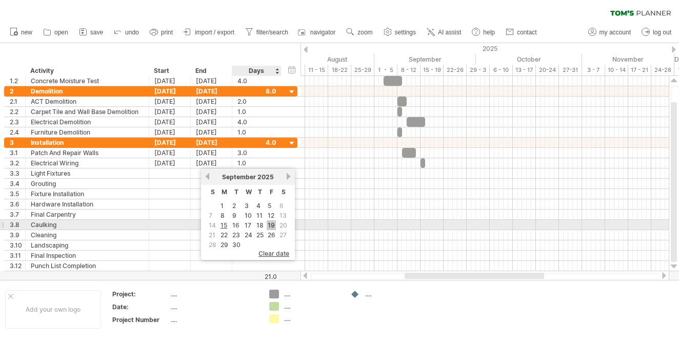
click at [270, 226] on link "19" at bounding box center [271, 225] width 9 height 10
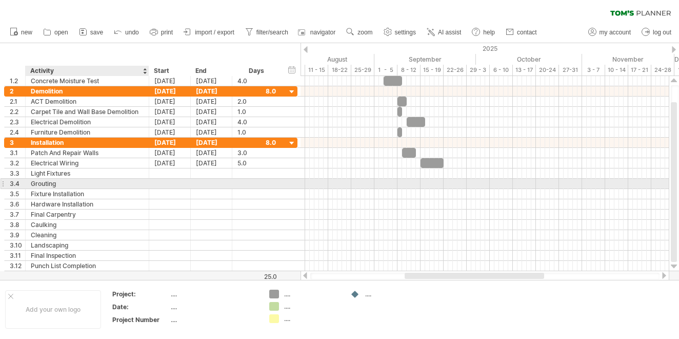
click at [82, 184] on div "Grouting" at bounding box center [87, 184] width 113 height 10
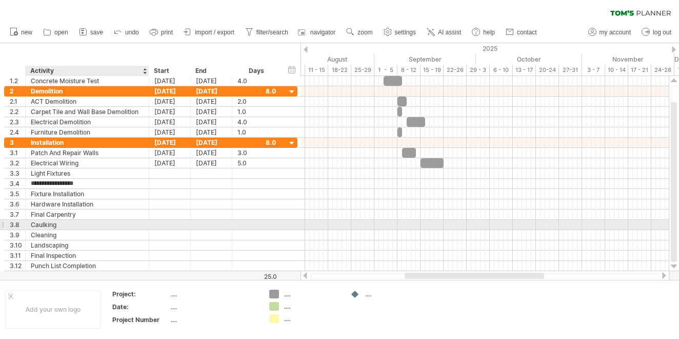
type input "**********"
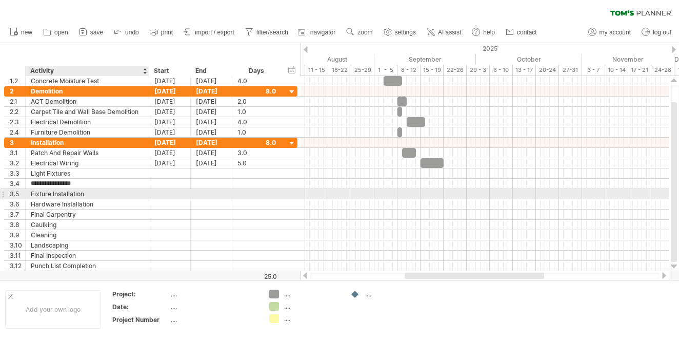
click at [91, 193] on div "Fixture Installation" at bounding box center [87, 194] width 113 height 10
click at [0, 0] on input "**********" at bounding box center [0, 0] width 0 height 0
type input "*"
type input "********"
type input "**********"
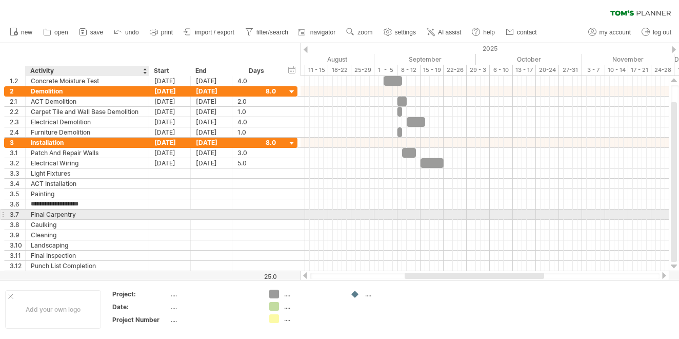
click at [112, 218] on div "Final Carpentry" at bounding box center [87, 214] width 113 height 10
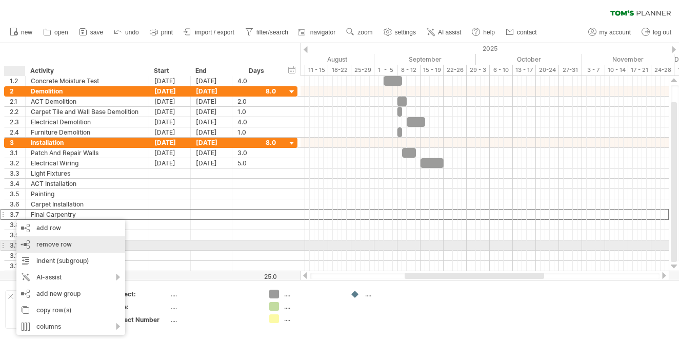
click at [49, 241] on span "remove row" at bounding box center [53, 244] width 35 height 8
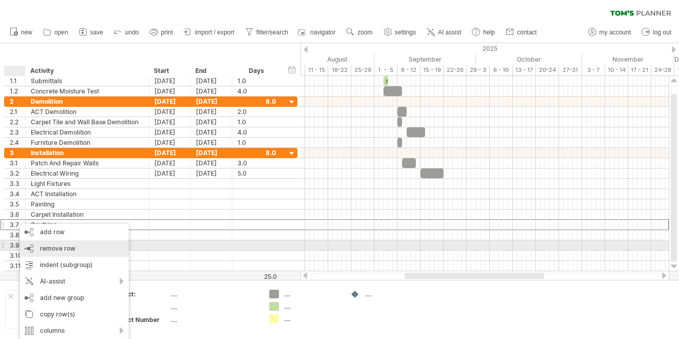
click at [49, 248] on span "remove row" at bounding box center [57, 248] width 35 height 8
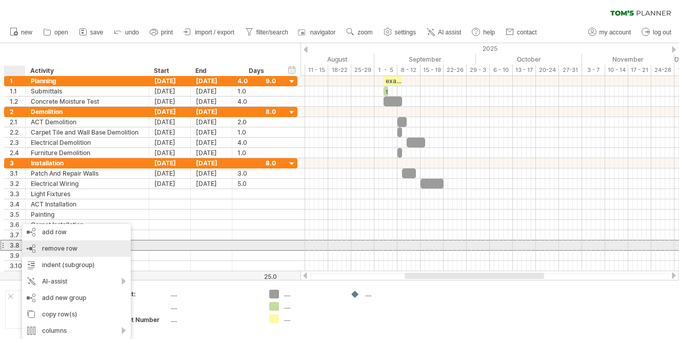
click at [68, 249] on span "remove row" at bounding box center [59, 248] width 35 height 8
click at [164, 244] on div at bounding box center [170, 245] width 42 height 10
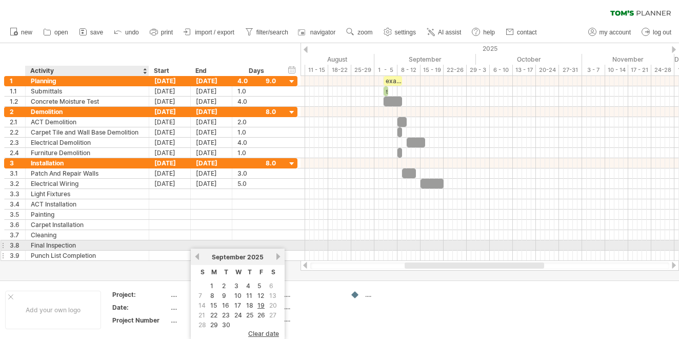
click at [90, 250] on div "Punch List Completion" at bounding box center [87, 255] width 113 height 10
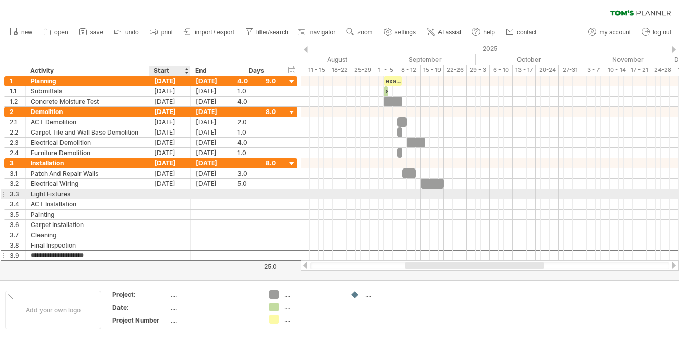
click at [172, 191] on div at bounding box center [170, 194] width 42 height 10
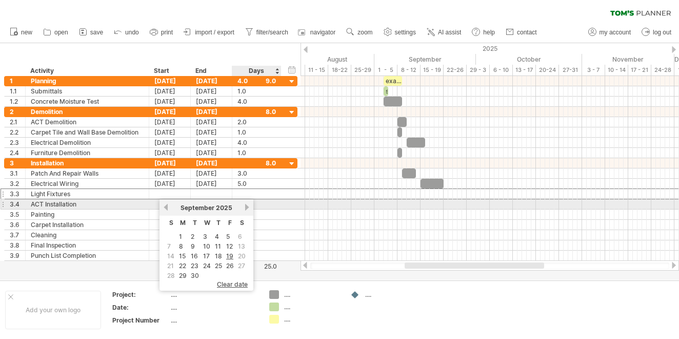
click at [245, 205] on link "next" at bounding box center [247, 207] width 8 height 8
click at [167, 206] on link "previous" at bounding box center [166, 207] width 8 height 8
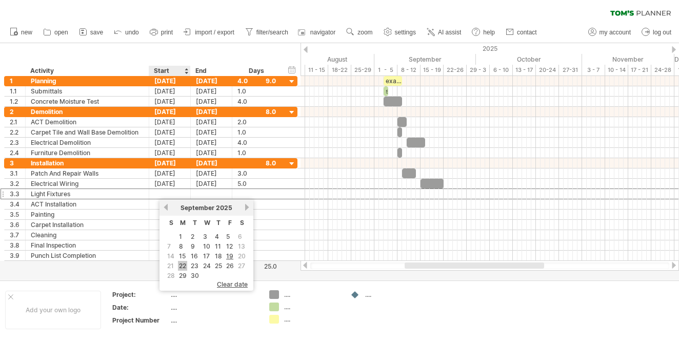
click at [185, 263] on link "22" at bounding box center [182, 266] width 9 height 10
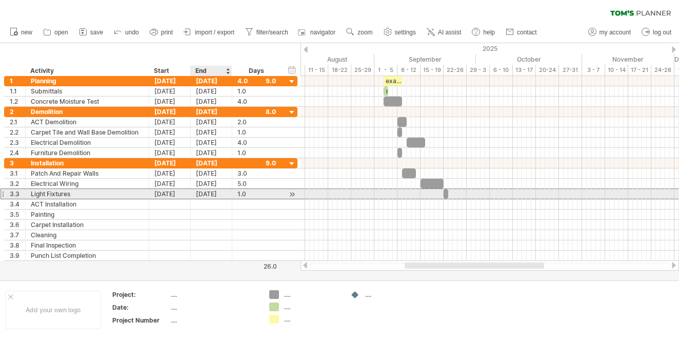
click at [217, 192] on div "[DATE]" at bounding box center [212, 194] width 42 height 10
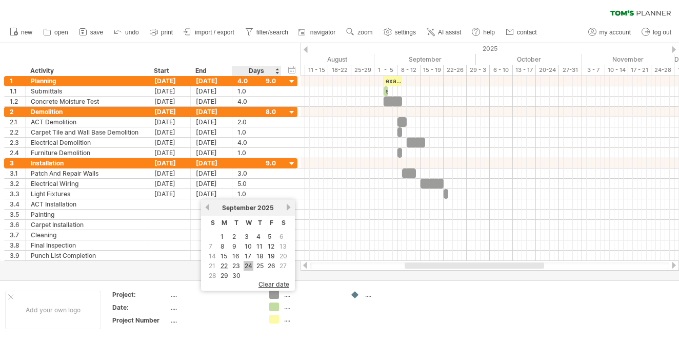
click at [250, 267] on link "24" at bounding box center [249, 266] width 10 height 10
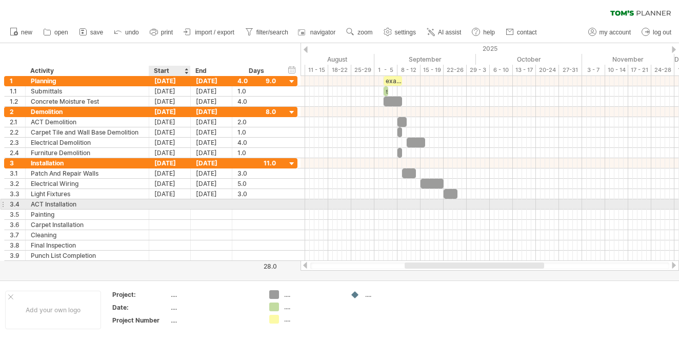
click at [169, 201] on div at bounding box center [170, 204] width 42 height 10
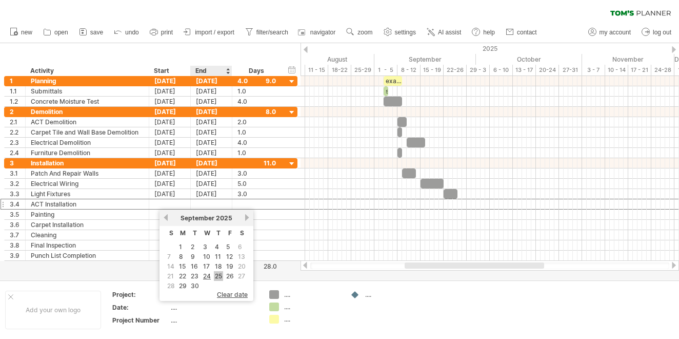
click at [218, 277] on link "25" at bounding box center [218, 276] width 9 height 10
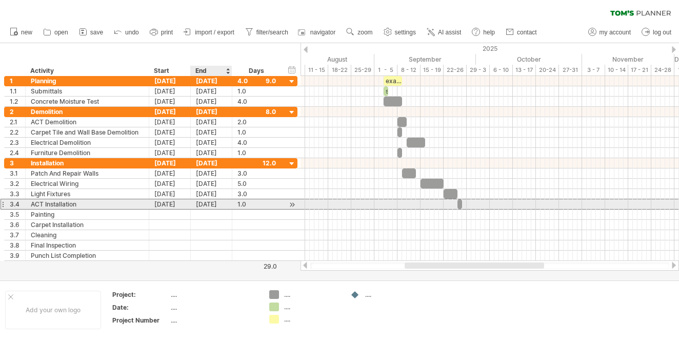
click at [211, 204] on div "[DATE]" at bounding box center [212, 204] width 42 height 10
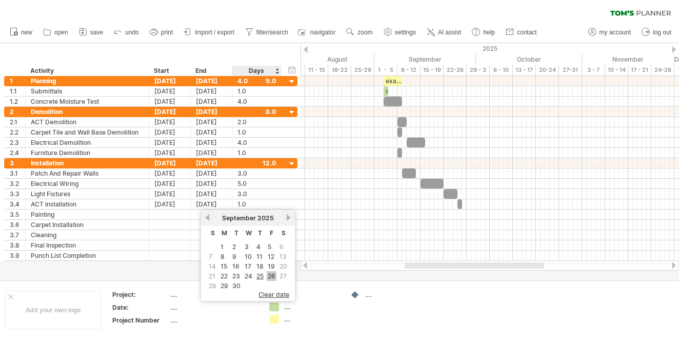
click at [270, 274] on link "26" at bounding box center [272, 276] width 10 height 10
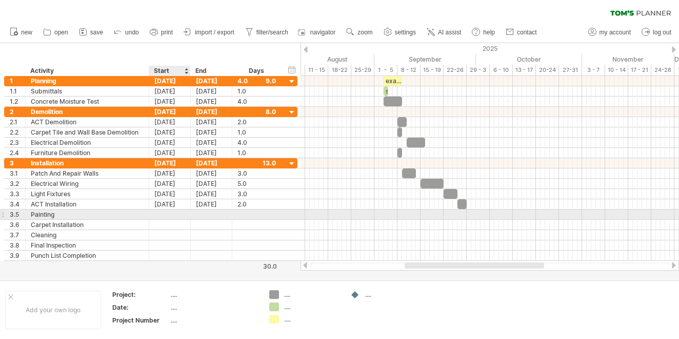
click at [167, 210] on div at bounding box center [170, 214] width 42 height 10
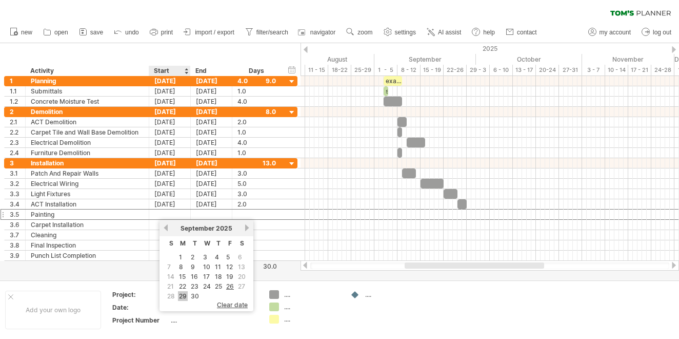
click at [183, 294] on link "29" at bounding box center [183, 296] width 10 height 10
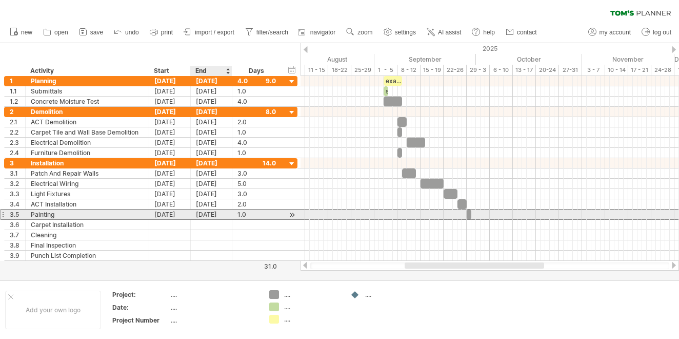
click at [216, 211] on div "[DATE]" at bounding box center [212, 214] width 42 height 10
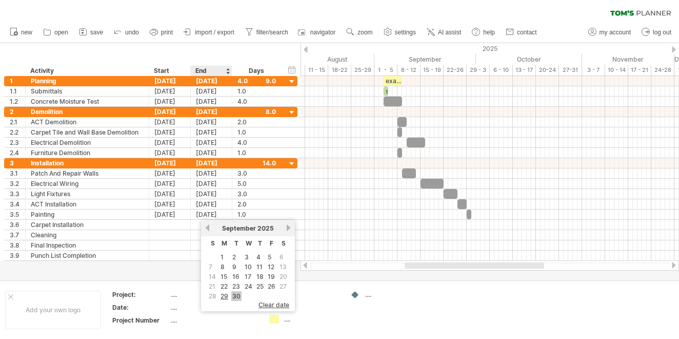
click at [236, 295] on link "30" at bounding box center [236, 296] width 10 height 10
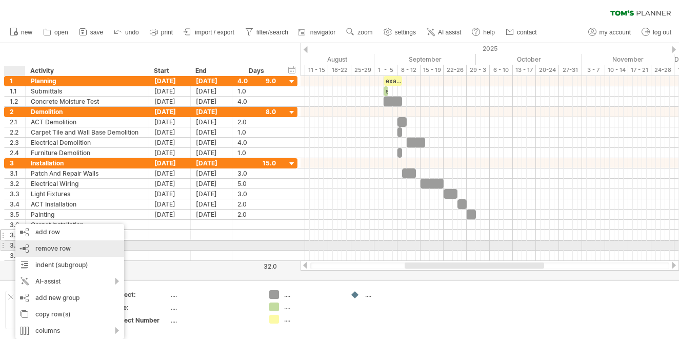
click at [33, 246] on div "remove row remove selected rows" at bounding box center [69, 248] width 109 height 16
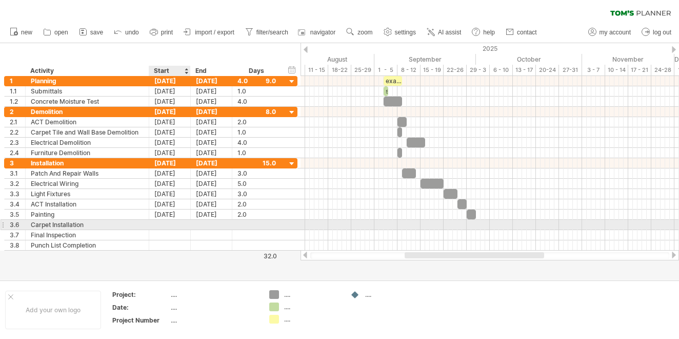
click at [161, 225] on div at bounding box center [170, 225] width 42 height 10
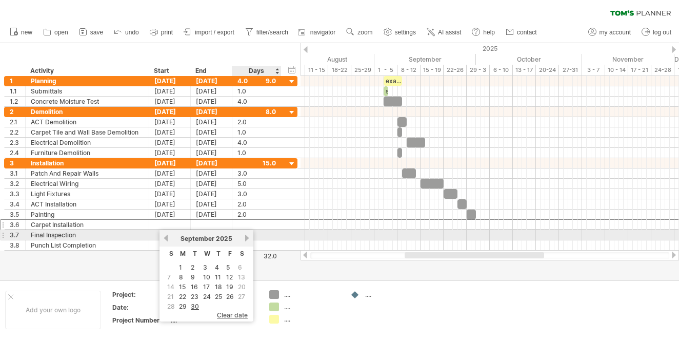
click at [247, 237] on link "next" at bounding box center [247, 238] width 8 height 8
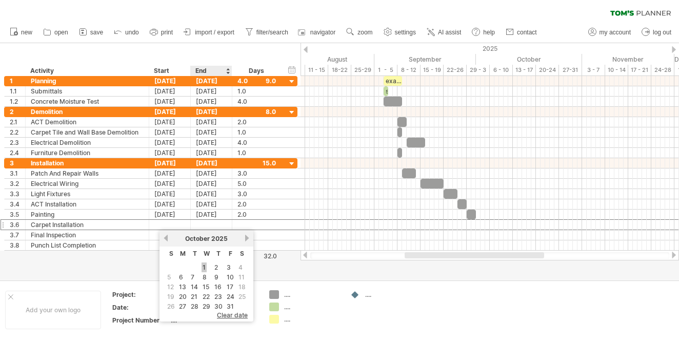
click at [204, 265] on link "1" at bounding box center [204, 267] width 5 height 10
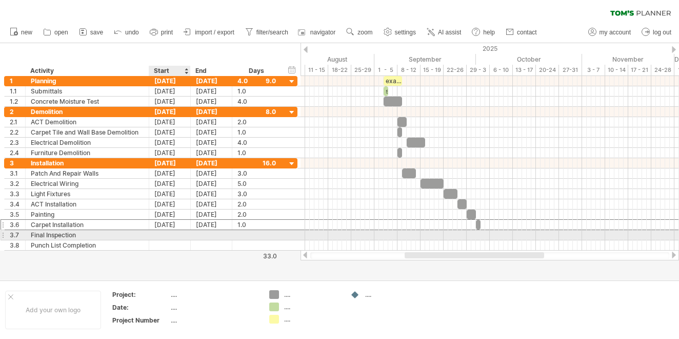
click at [166, 230] on div at bounding box center [170, 235] width 42 height 10
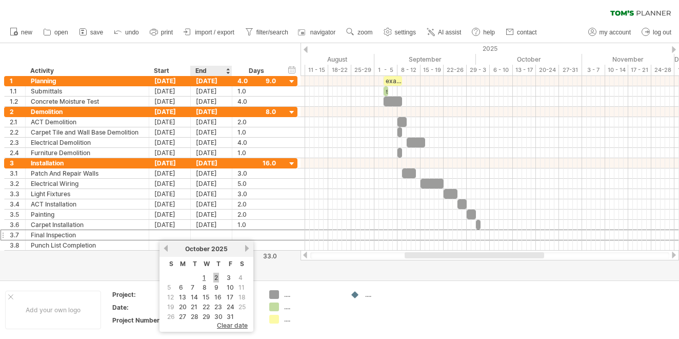
click at [217, 277] on link "2" at bounding box center [216, 277] width 6 height 10
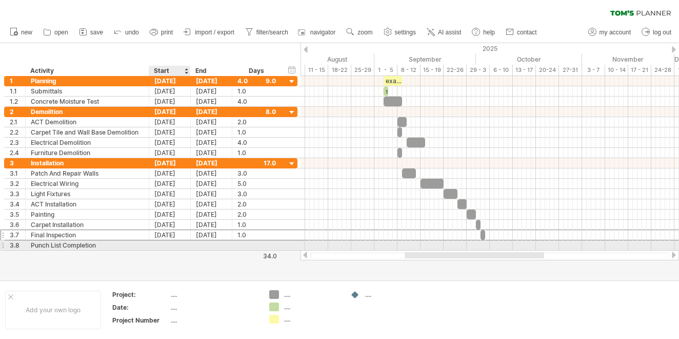
click at [173, 244] on div at bounding box center [170, 245] width 42 height 10
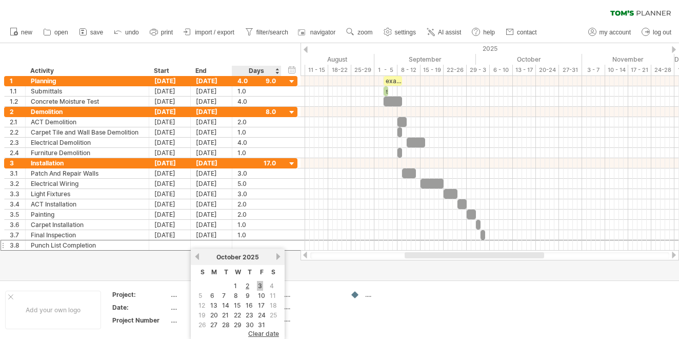
click at [260, 284] on link "3" at bounding box center [260, 286] width 6 height 10
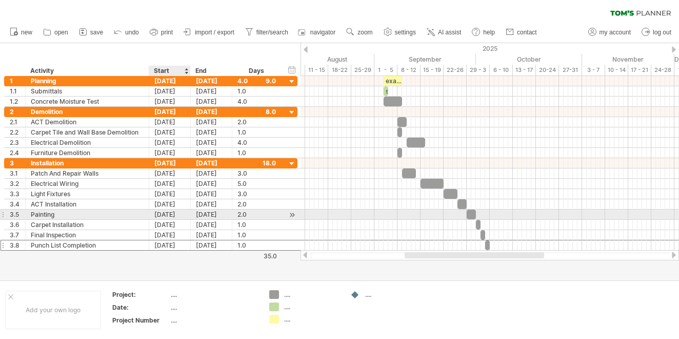
click at [173, 214] on div "[DATE]" at bounding box center [170, 214] width 42 height 10
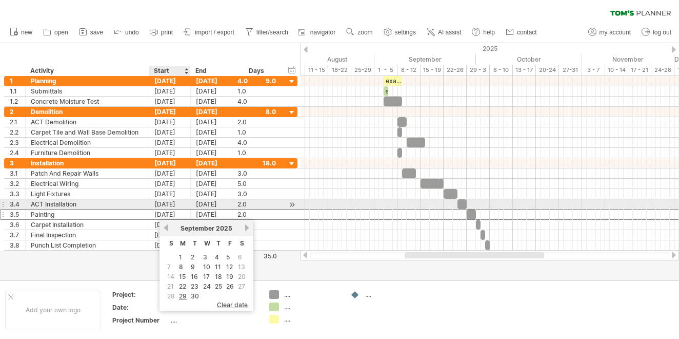
click at [173, 202] on div "[DATE]" at bounding box center [170, 204] width 42 height 10
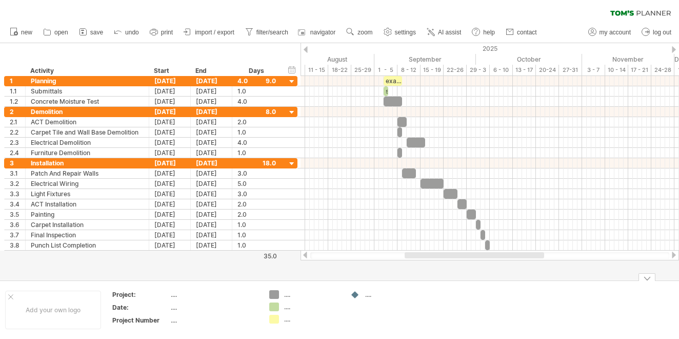
click at [383, 284] on div "Add your own logo Project: .... Date: .... Project Number .... .... .... .... .…" at bounding box center [339, 309] width 679 height 58
click at [274, 295] on div "Trying to reach [DOMAIN_NAME] Connected again... 0% clear filter new 1" at bounding box center [339, 169] width 679 height 339
click at [272, 309] on div "Trying to reach [DOMAIN_NAME] Connected again... 0% clear filter new 1" at bounding box center [339, 169] width 679 height 339
click at [272, 315] on div "Trying to reach [DOMAIN_NAME] Connected again... 0% clear filter new 1" at bounding box center [339, 169] width 679 height 339
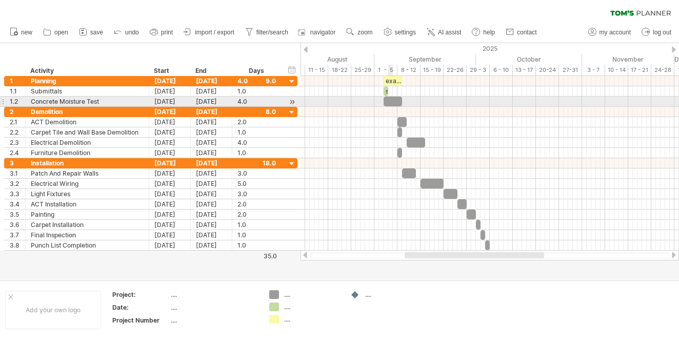
click at [393, 101] on div at bounding box center [393, 101] width 18 height 10
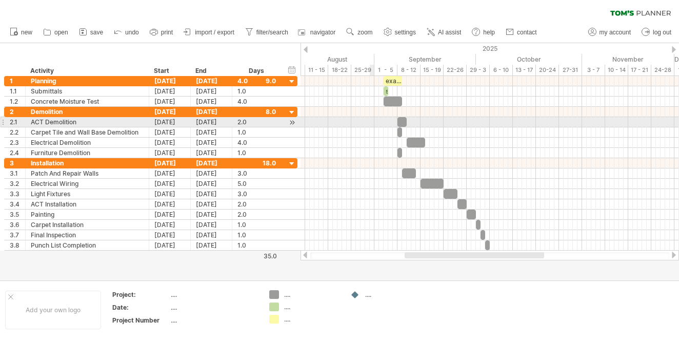
click at [373, 126] on div at bounding box center [490, 122] width 379 height 10
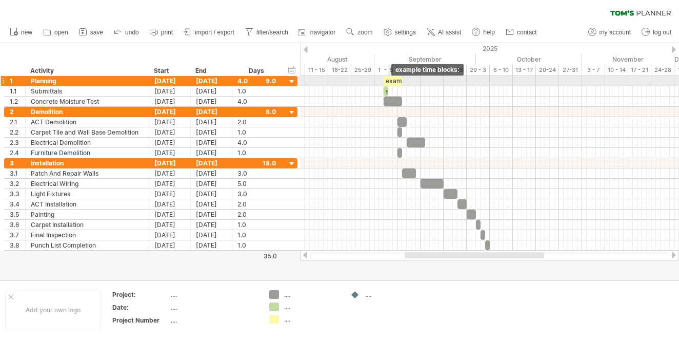
click at [392, 78] on div "example time blocks:" at bounding box center [393, 81] width 18 height 10
click at [392, 78] on div "**********" at bounding box center [393, 81] width 18 height 10
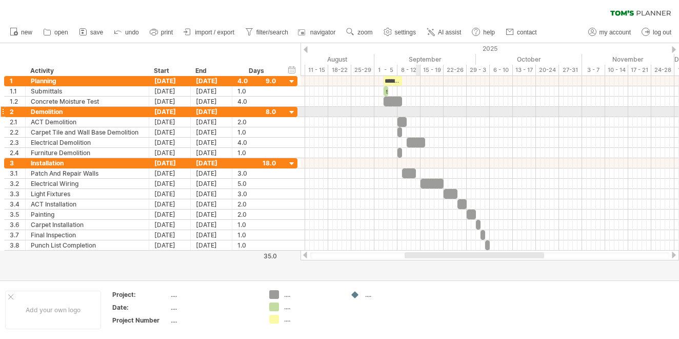
scroll to position [0, 10]
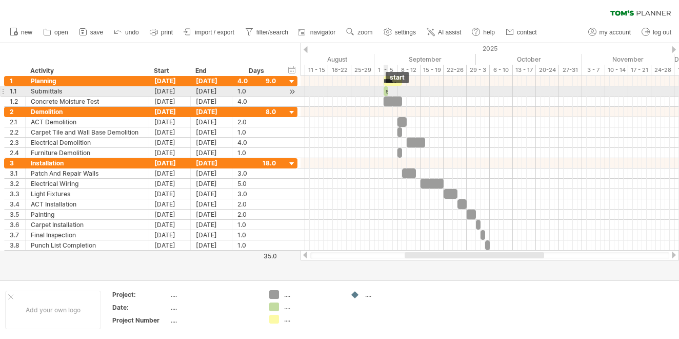
click at [386, 93] on div "start" at bounding box center [386, 91] width 5 height 10
click at [386, 93] on div "*****" at bounding box center [386, 91] width 5 height 10
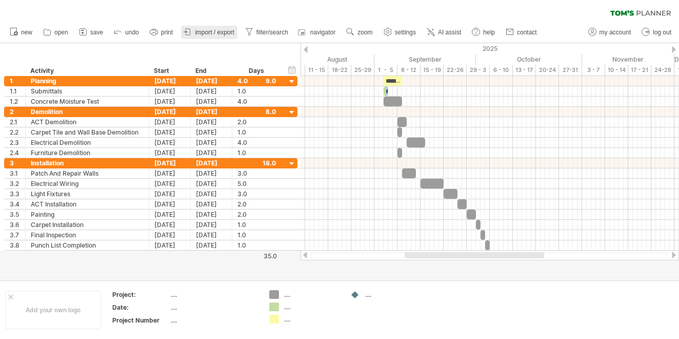
click at [206, 35] on span "import / export" at bounding box center [215, 32] width 40 height 7
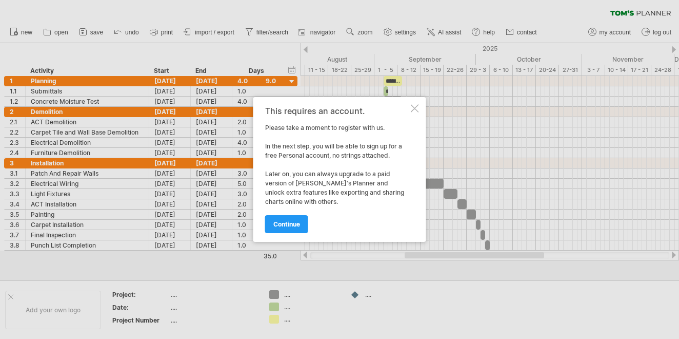
click at [413, 108] on div at bounding box center [415, 108] width 8 height 8
